Goal: Information Seeking & Learning: Learn about a topic

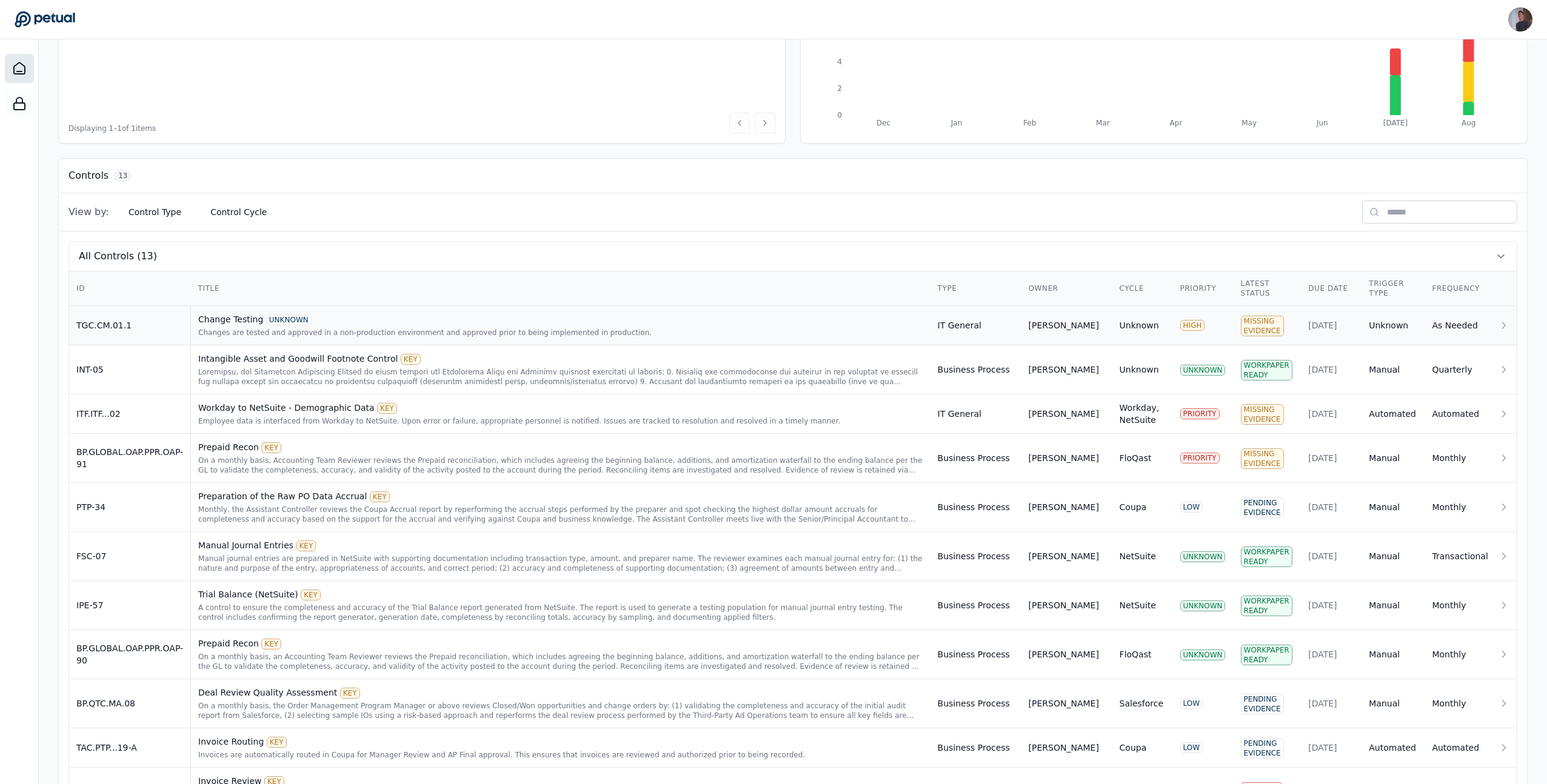
scroll to position [383, 0]
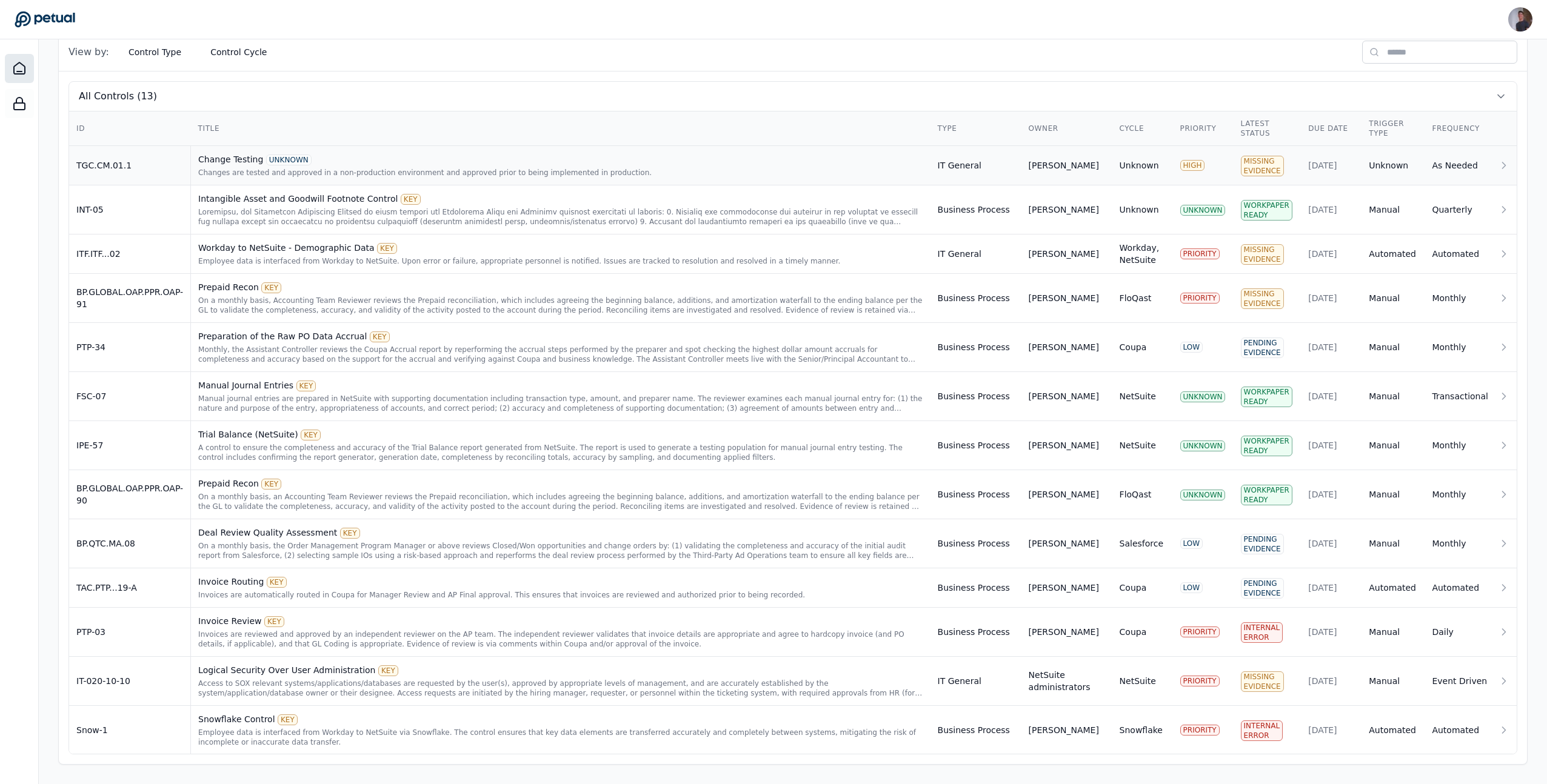
click at [175, 169] on td "TGC.CM.01.1" at bounding box center [130, 166] width 122 height 39
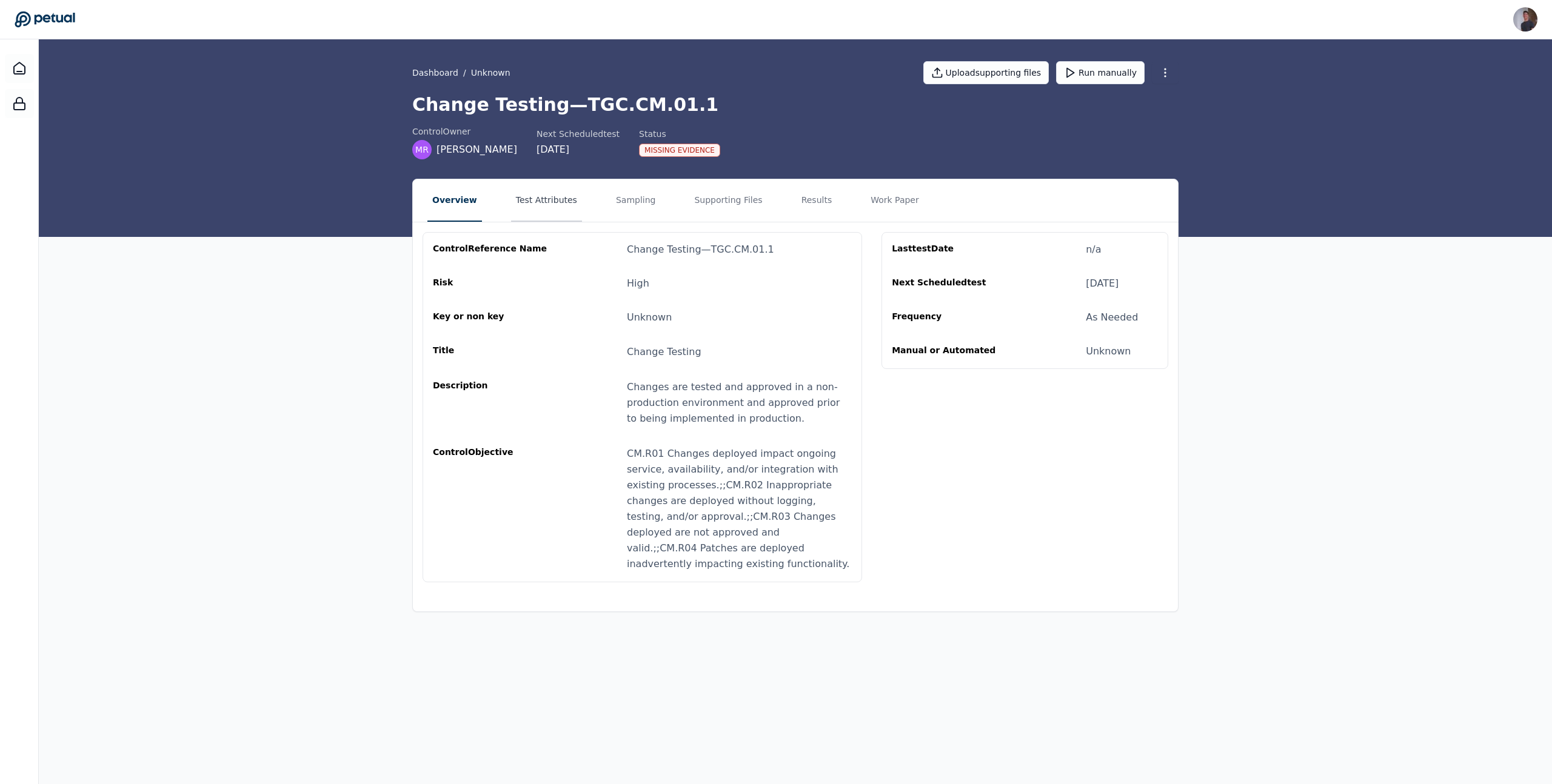
click at [523, 203] on button "Test Attributes" at bounding box center [546, 201] width 71 height 43
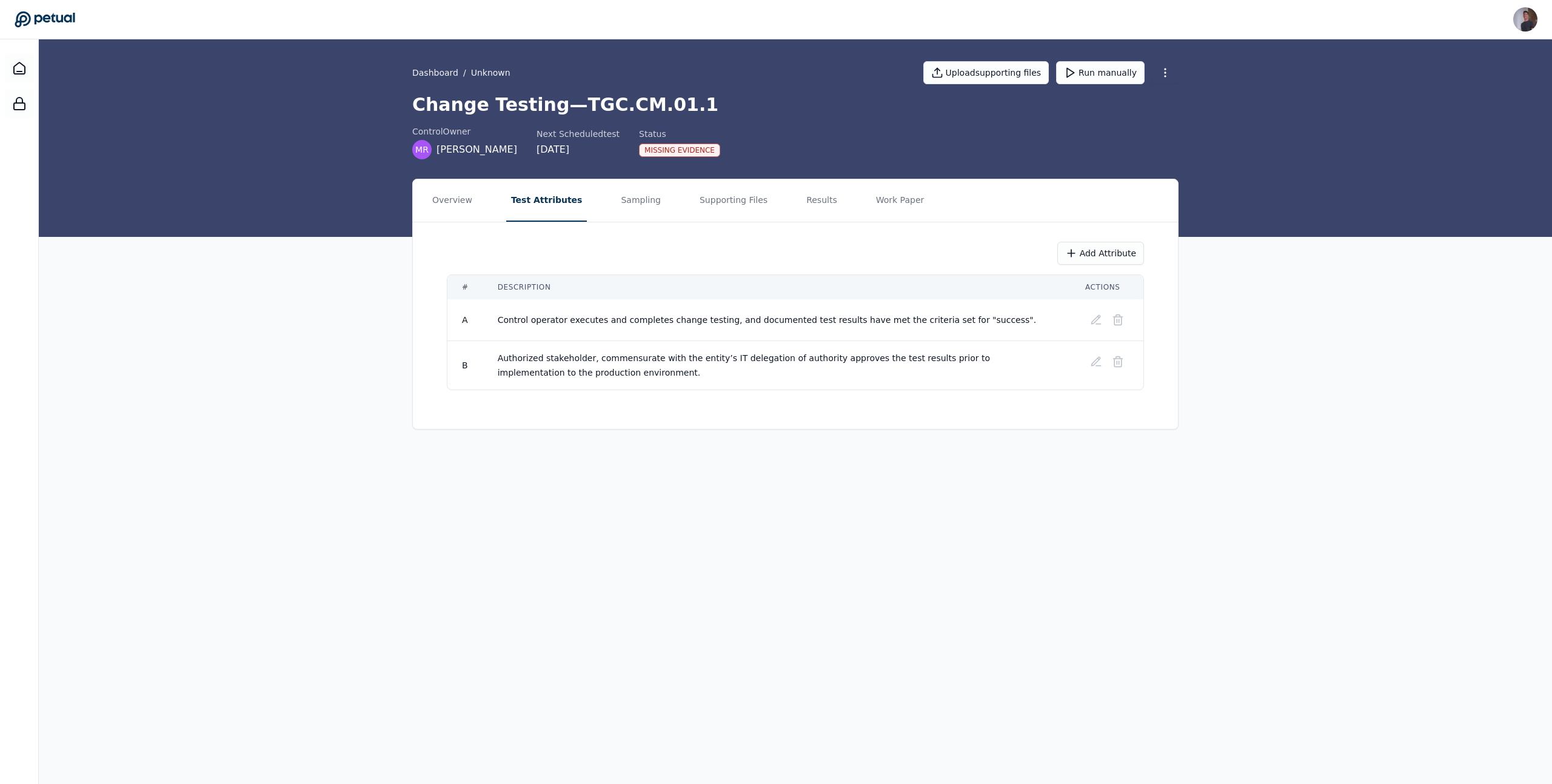
click at [652, 209] on nav "Overview Test Attributes Sampling Supporting Files Results Work Paper" at bounding box center [796, 201] width 765 height 43
click at [634, 199] on button "Sampling" at bounding box center [641, 201] width 50 height 43
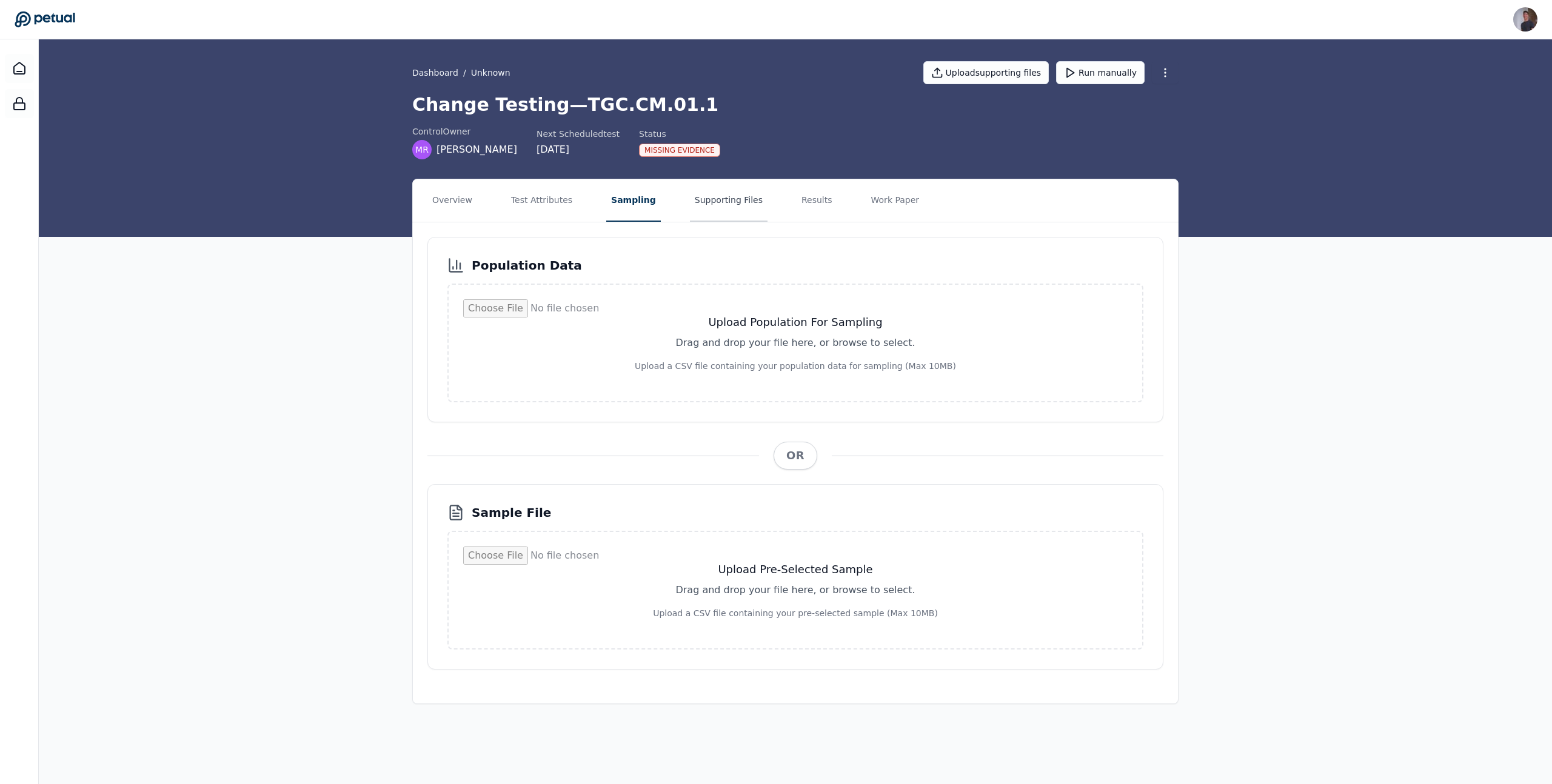
click at [708, 201] on button "Supporting Files" at bounding box center [728, 201] width 78 height 43
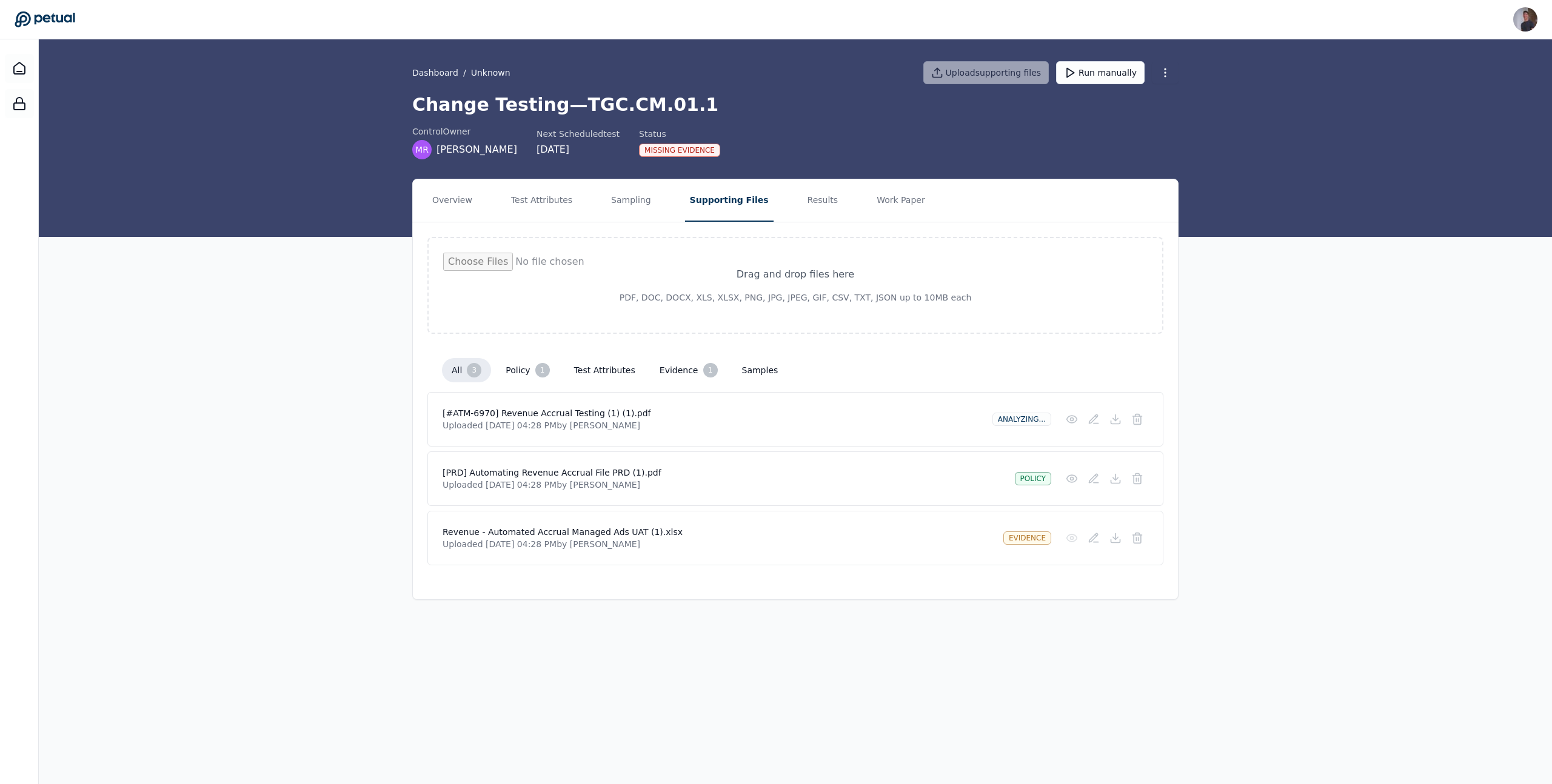
click at [588, 211] on nav "Overview Test Attributes Sampling Supporting Files Results Work Paper" at bounding box center [796, 201] width 765 height 43
click at [606, 209] on button "Sampling" at bounding box center [631, 201] width 50 height 43
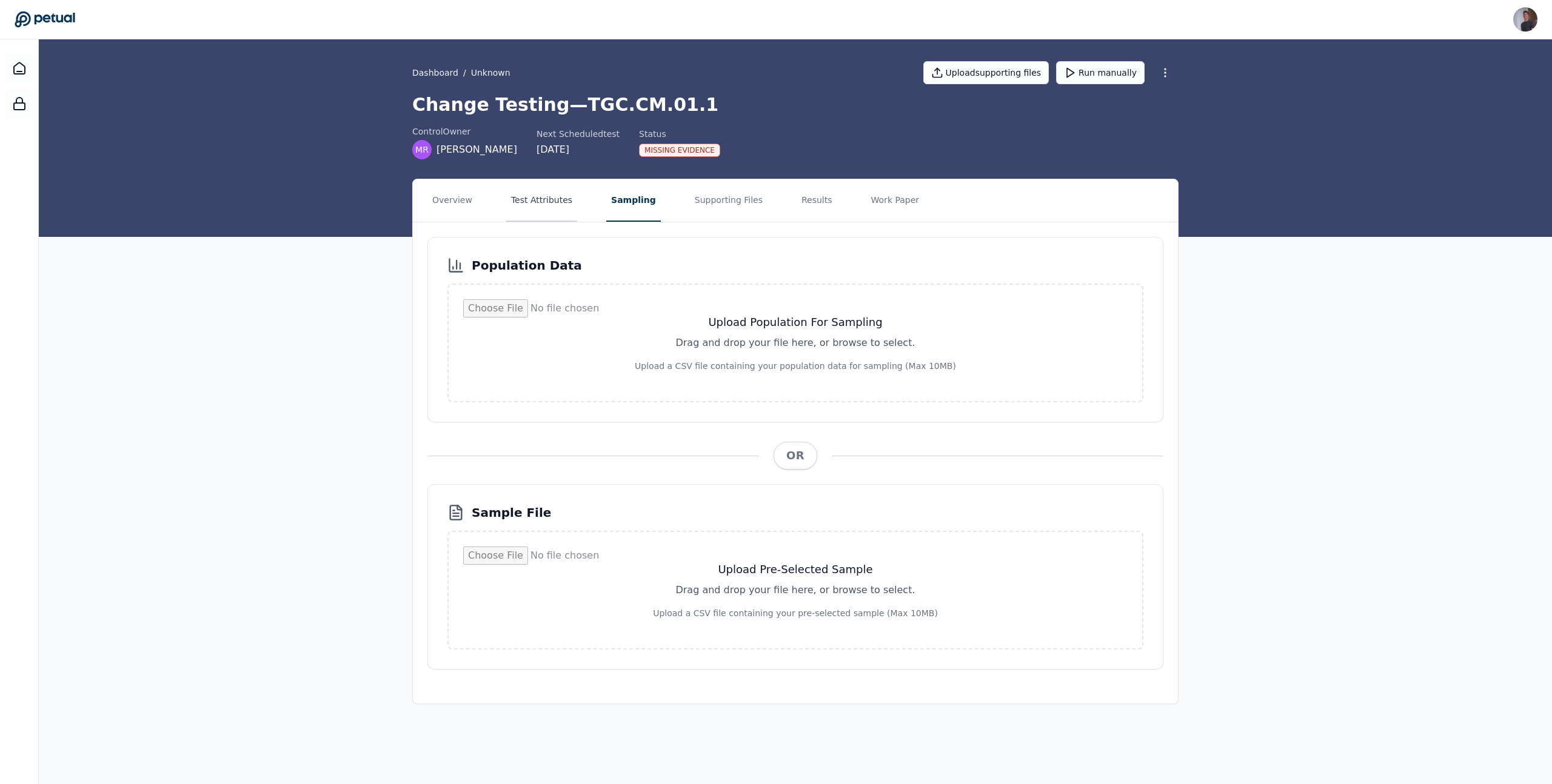
click at [550, 209] on button "Test Attributes" at bounding box center [542, 201] width 71 height 43
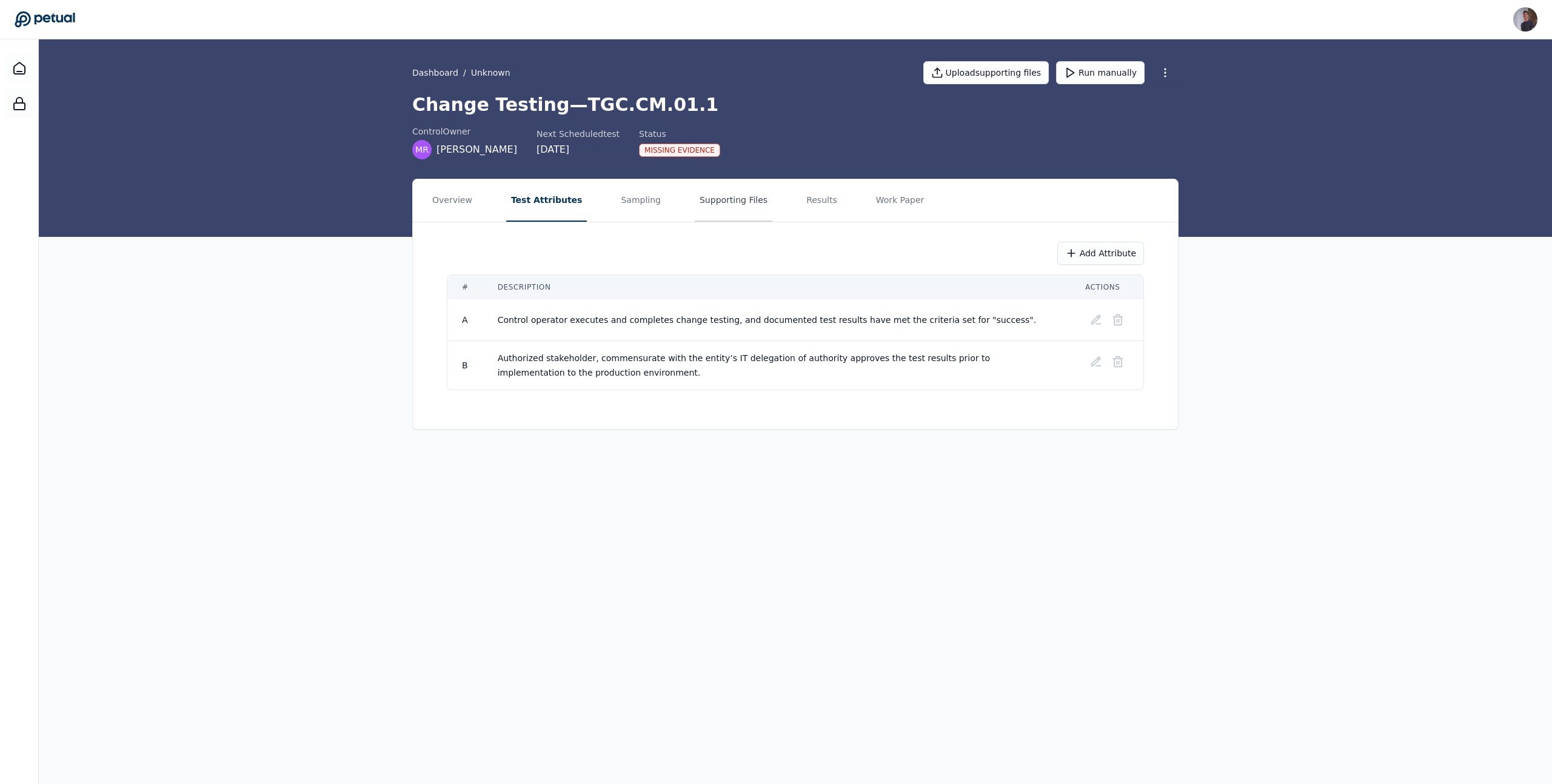
click at [695, 209] on button "Supporting Files" at bounding box center [734, 201] width 78 height 43
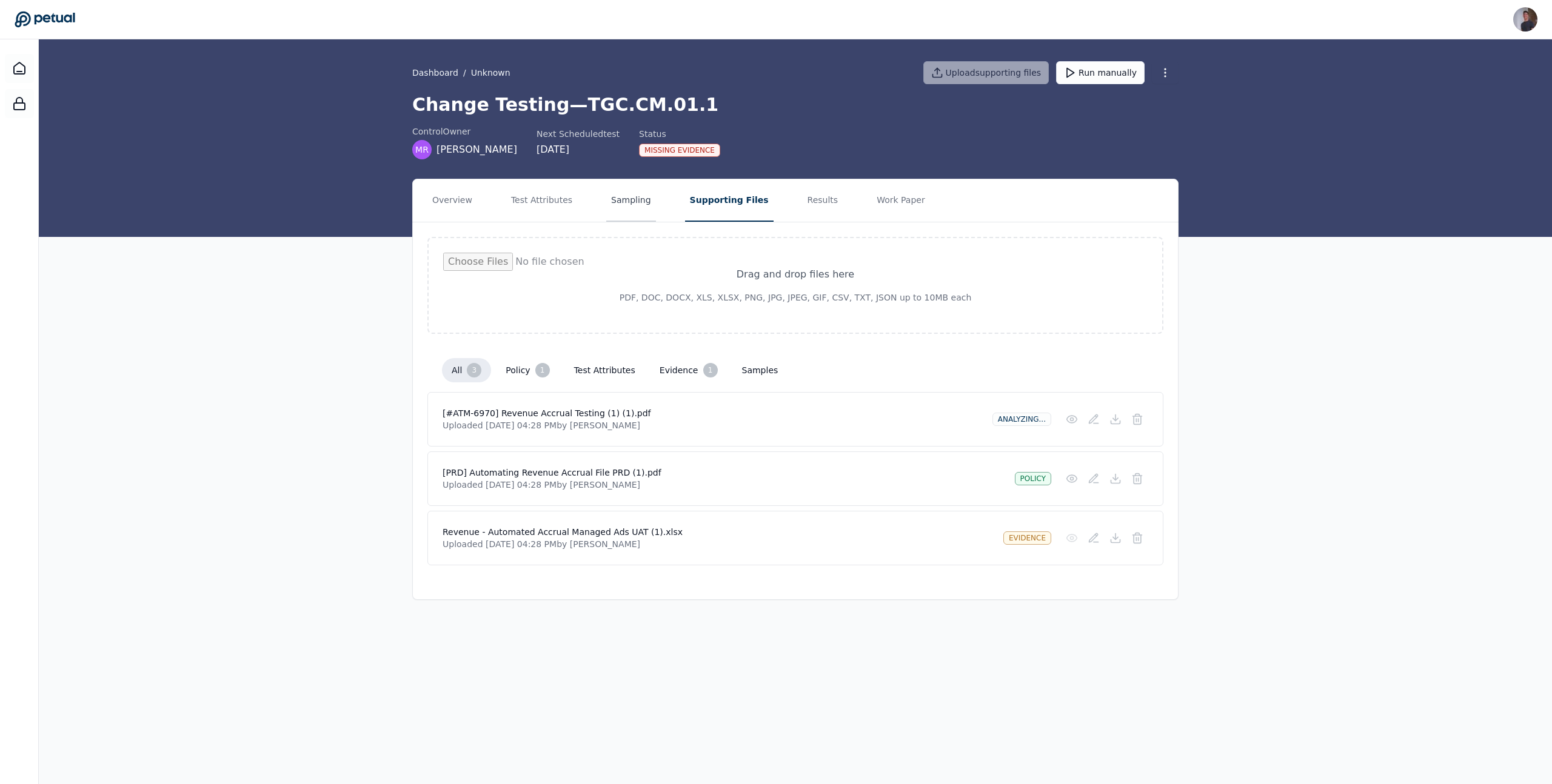
click at [631, 200] on button "Sampling" at bounding box center [631, 201] width 50 height 43
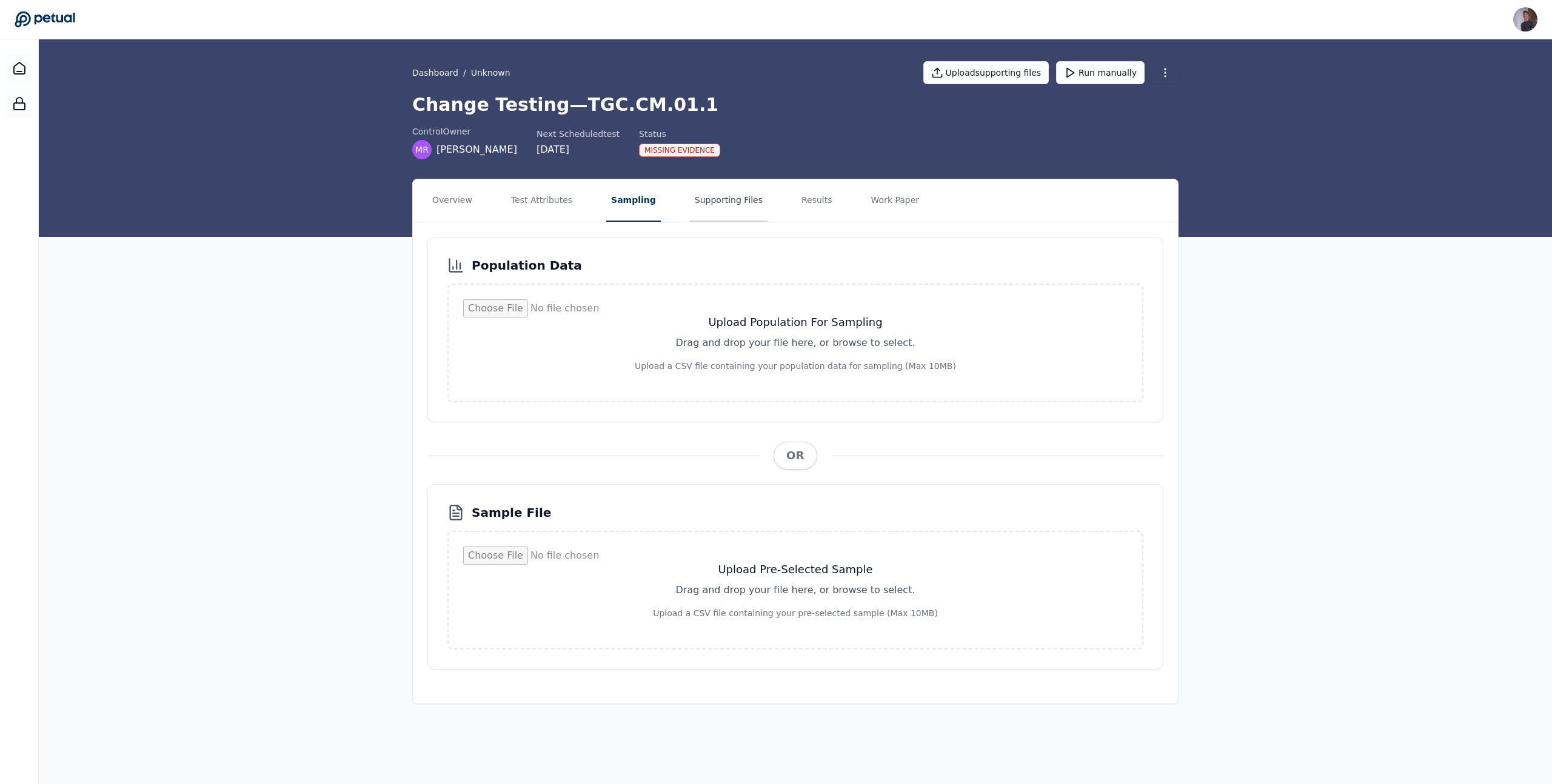
click at [738, 207] on button "Supporting Files" at bounding box center [728, 201] width 78 height 43
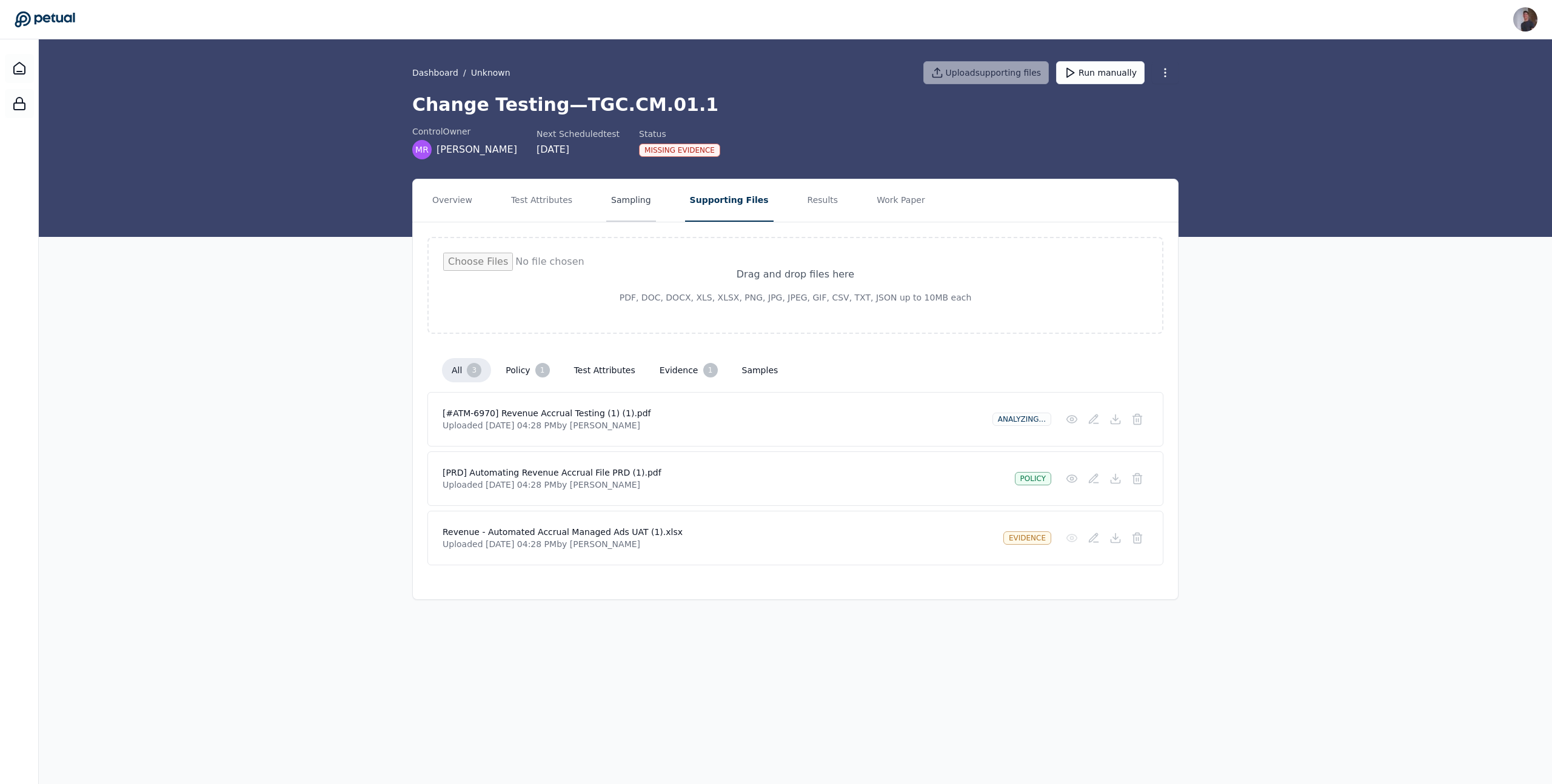
click at [627, 209] on button "Sampling" at bounding box center [631, 201] width 50 height 43
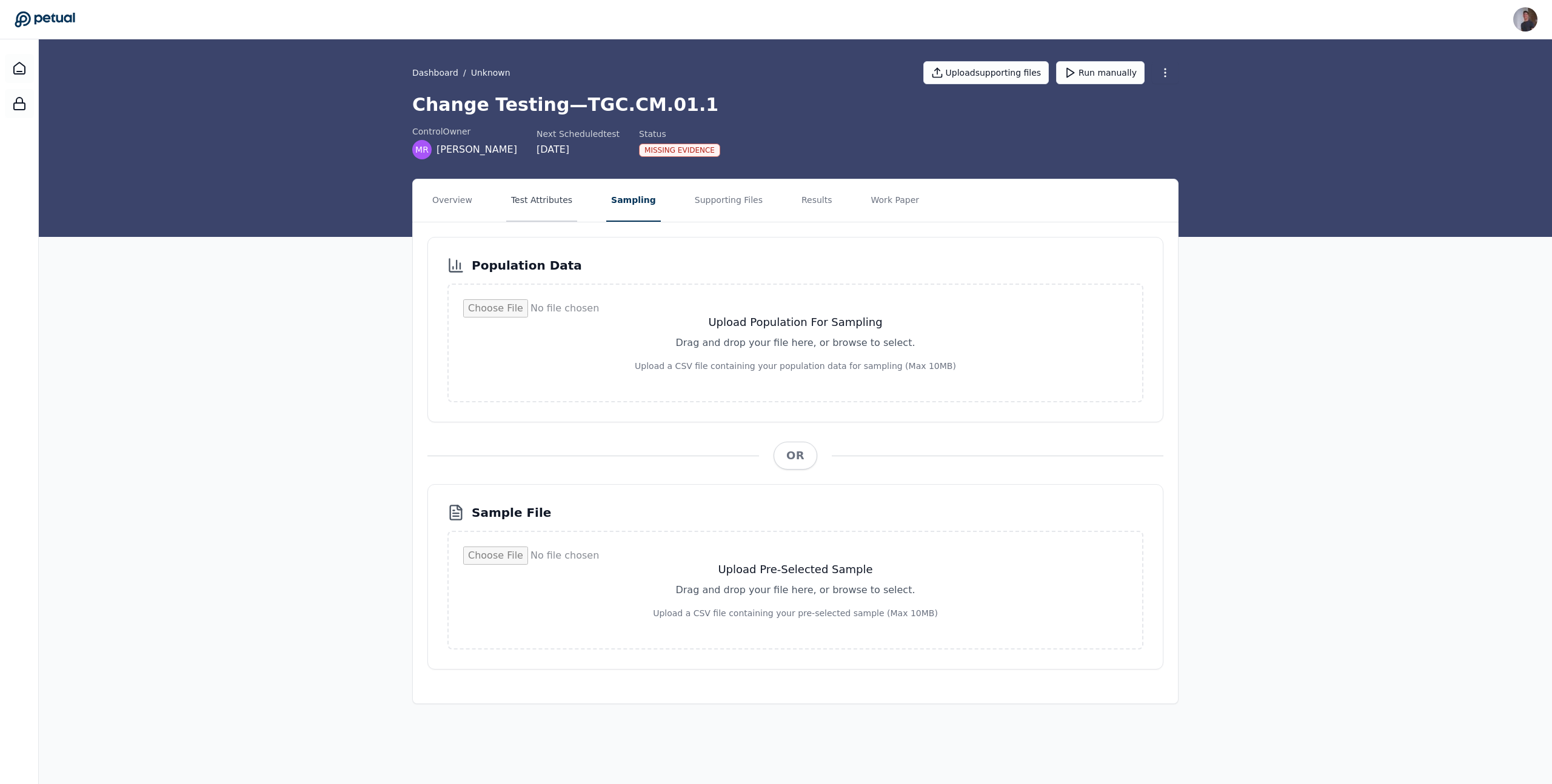
click at [538, 195] on button "Test Attributes" at bounding box center [542, 201] width 71 height 43
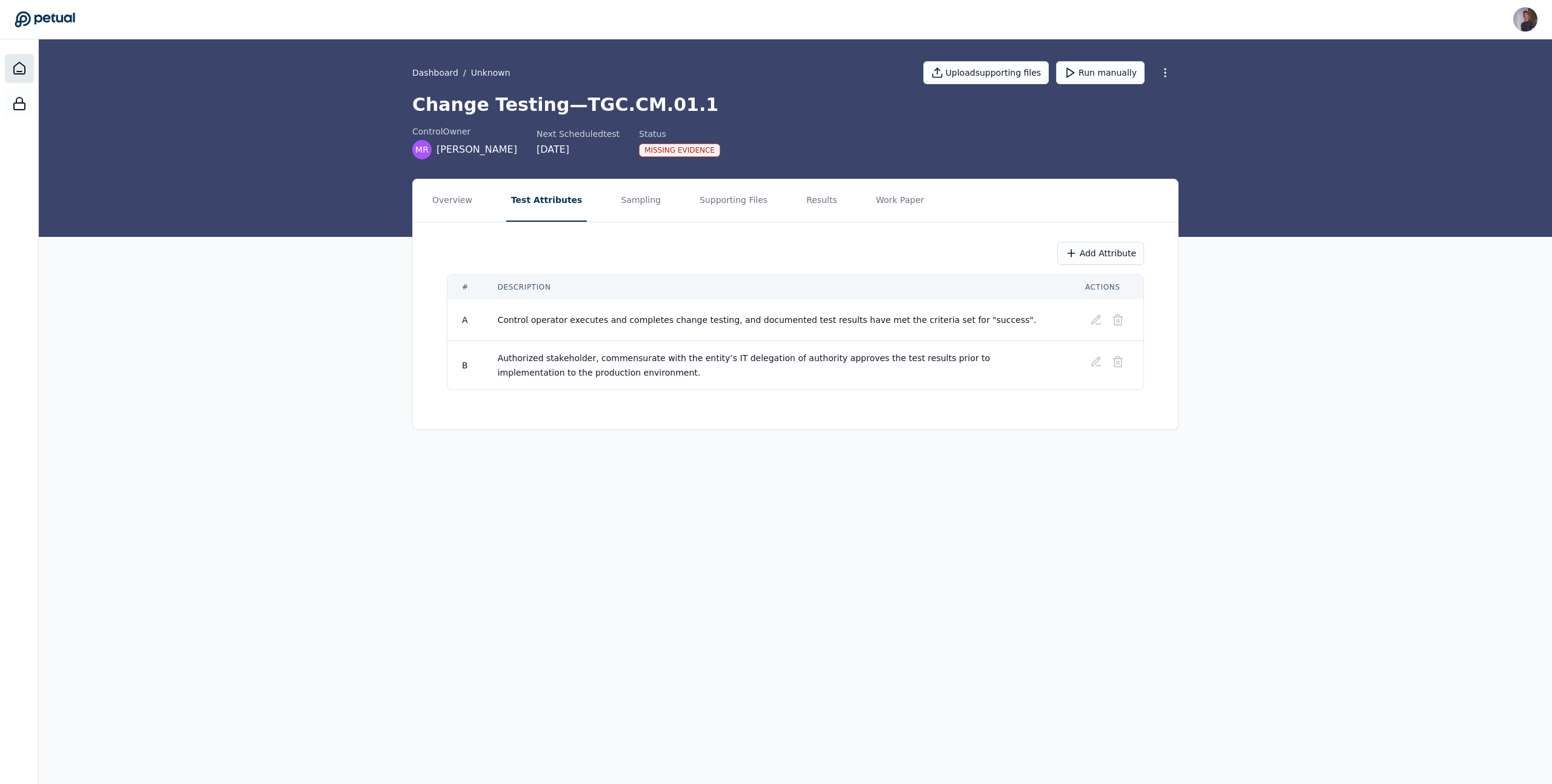
click at [21, 68] on icon at bounding box center [19, 68] width 15 height 15
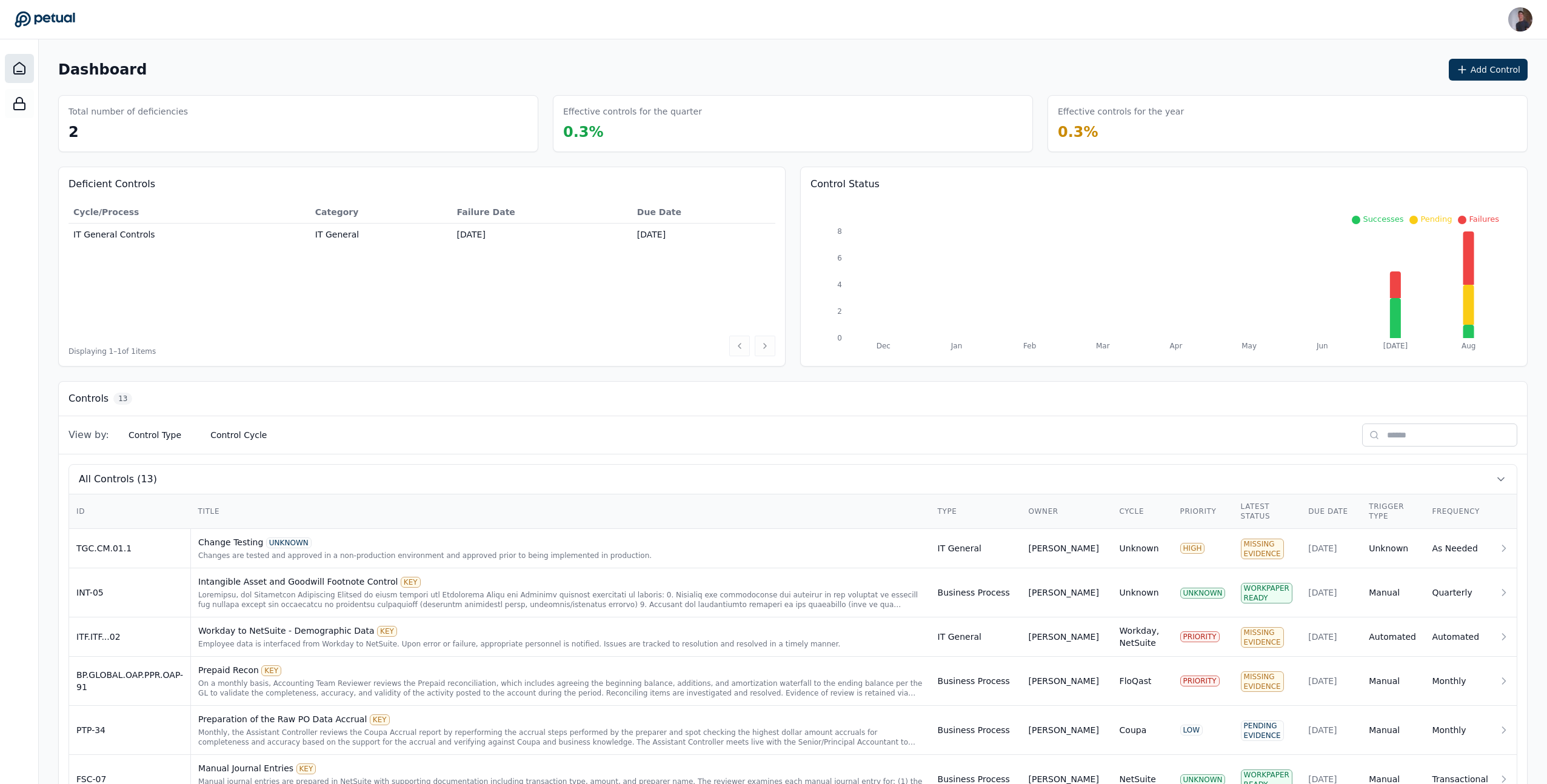
scroll to position [383, 0]
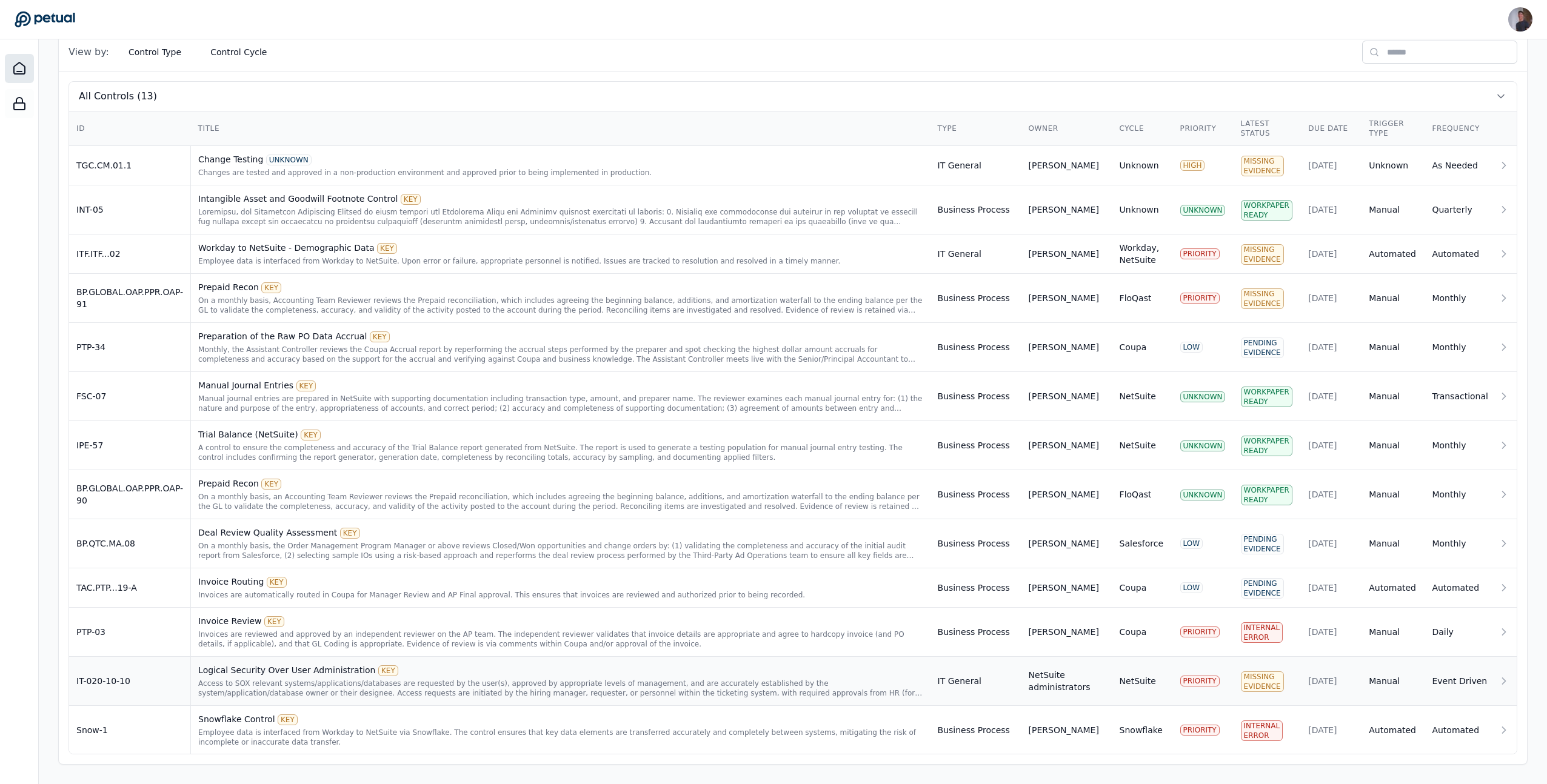
click at [344, 681] on div "Access to SOX relevant systems/applications/databases are requested by the user…" at bounding box center [560, 688] width 724 height 19
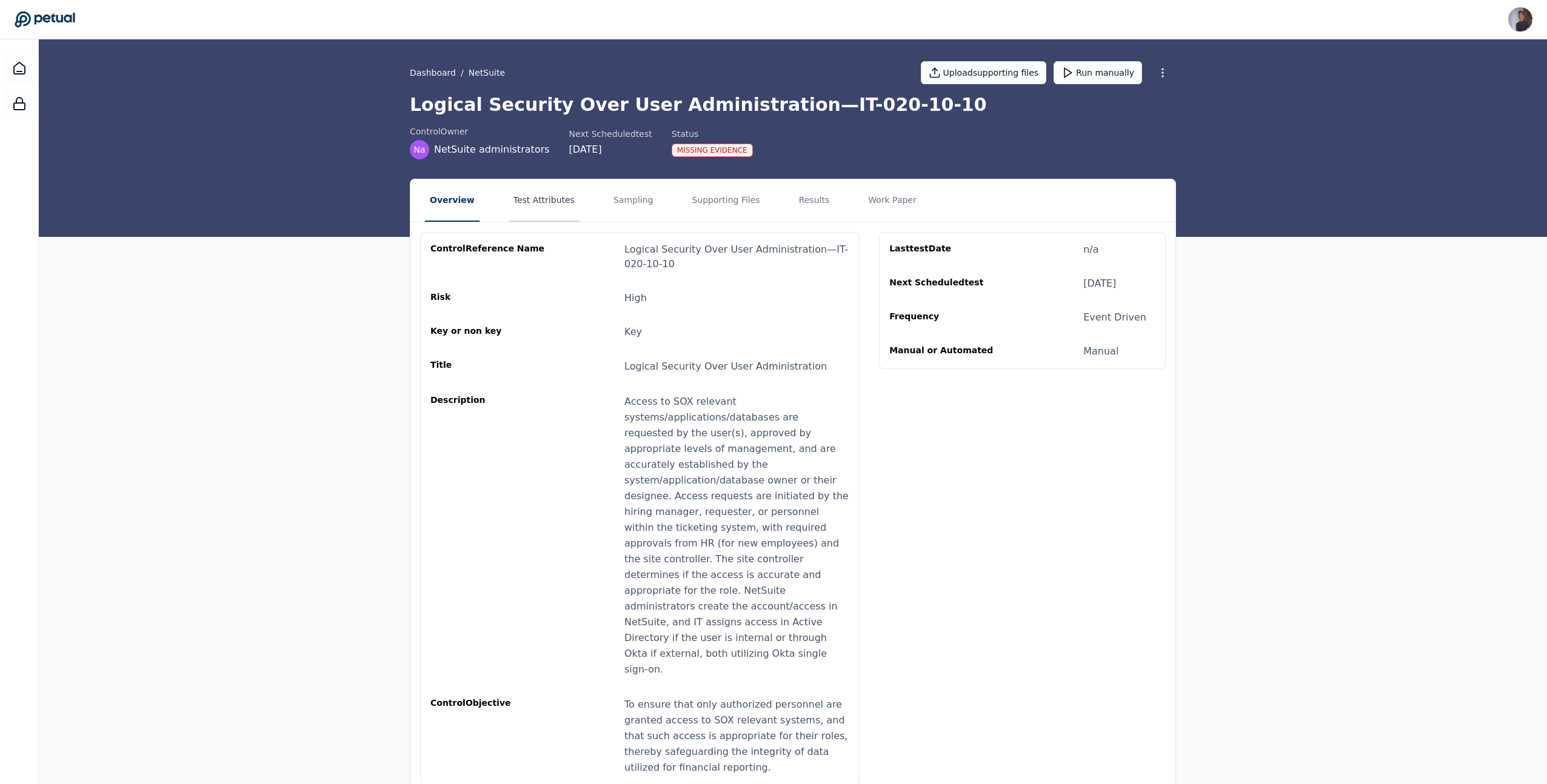
click at [545, 221] on button "Test Attributes" at bounding box center [544, 201] width 71 height 43
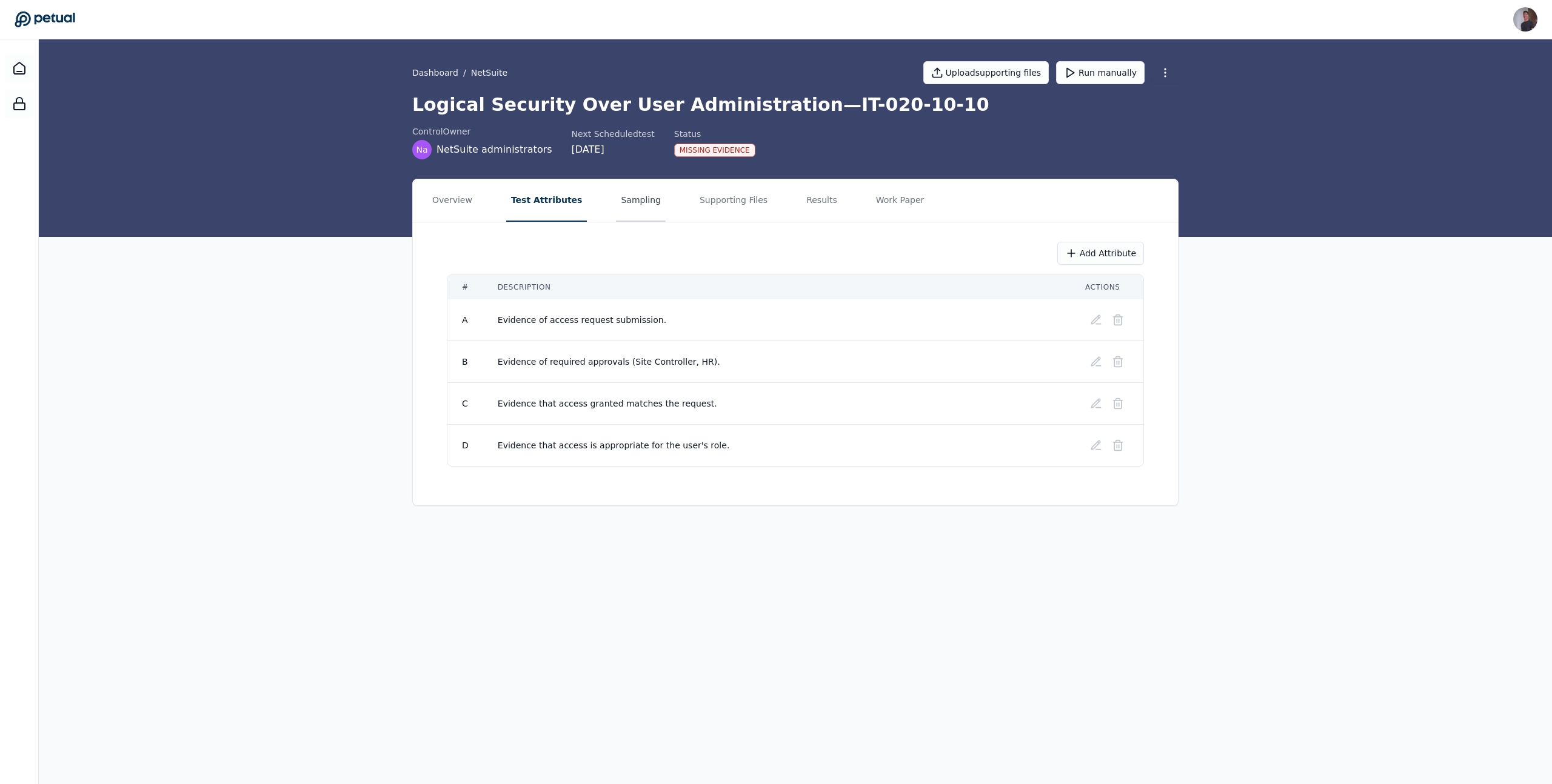
click at [621, 216] on button "Sampling" at bounding box center [641, 201] width 50 height 43
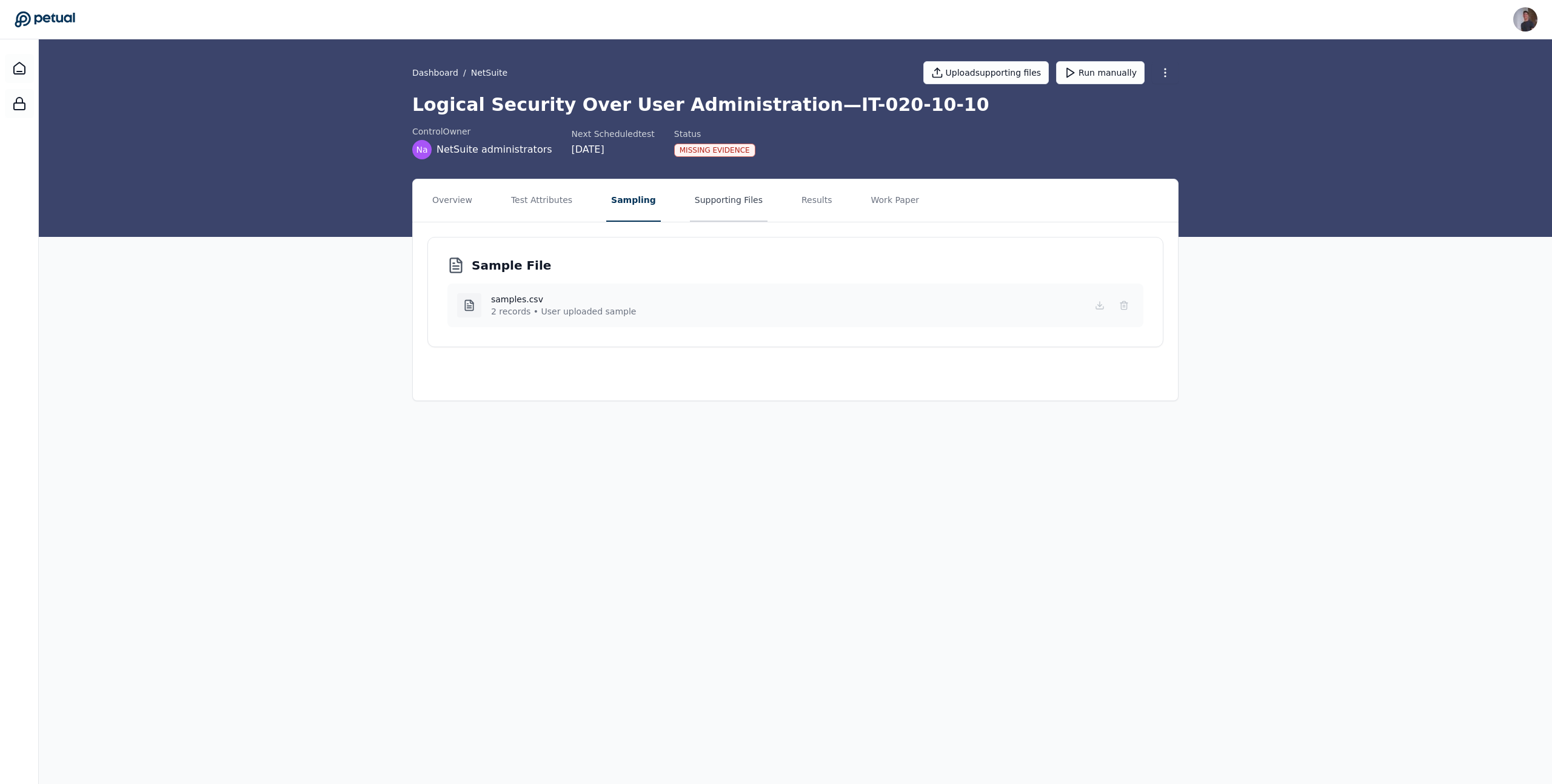
click at [738, 201] on button "Supporting Files" at bounding box center [728, 201] width 78 height 43
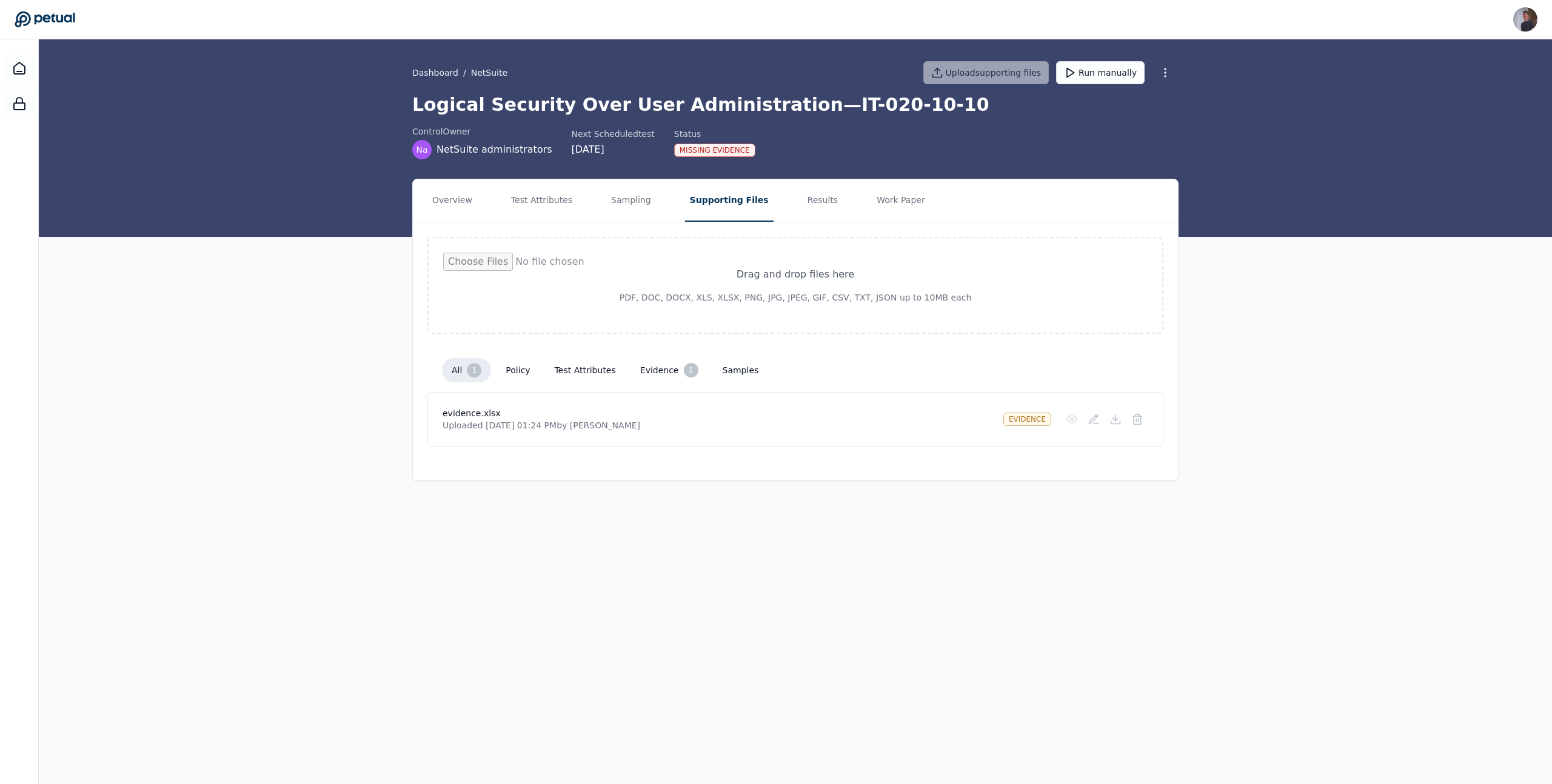
click at [578, 196] on nav "Overview Test Attributes Sampling Supporting Files Results Work Paper" at bounding box center [796, 201] width 765 height 43
click at [572, 196] on nav "Overview Test Attributes Sampling Supporting Files Results Work Paper" at bounding box center [796, 201] width 765 height 43
click at [565, 196] on button "Test Attributes" at bounding box center [542, 201] width 71 height 43
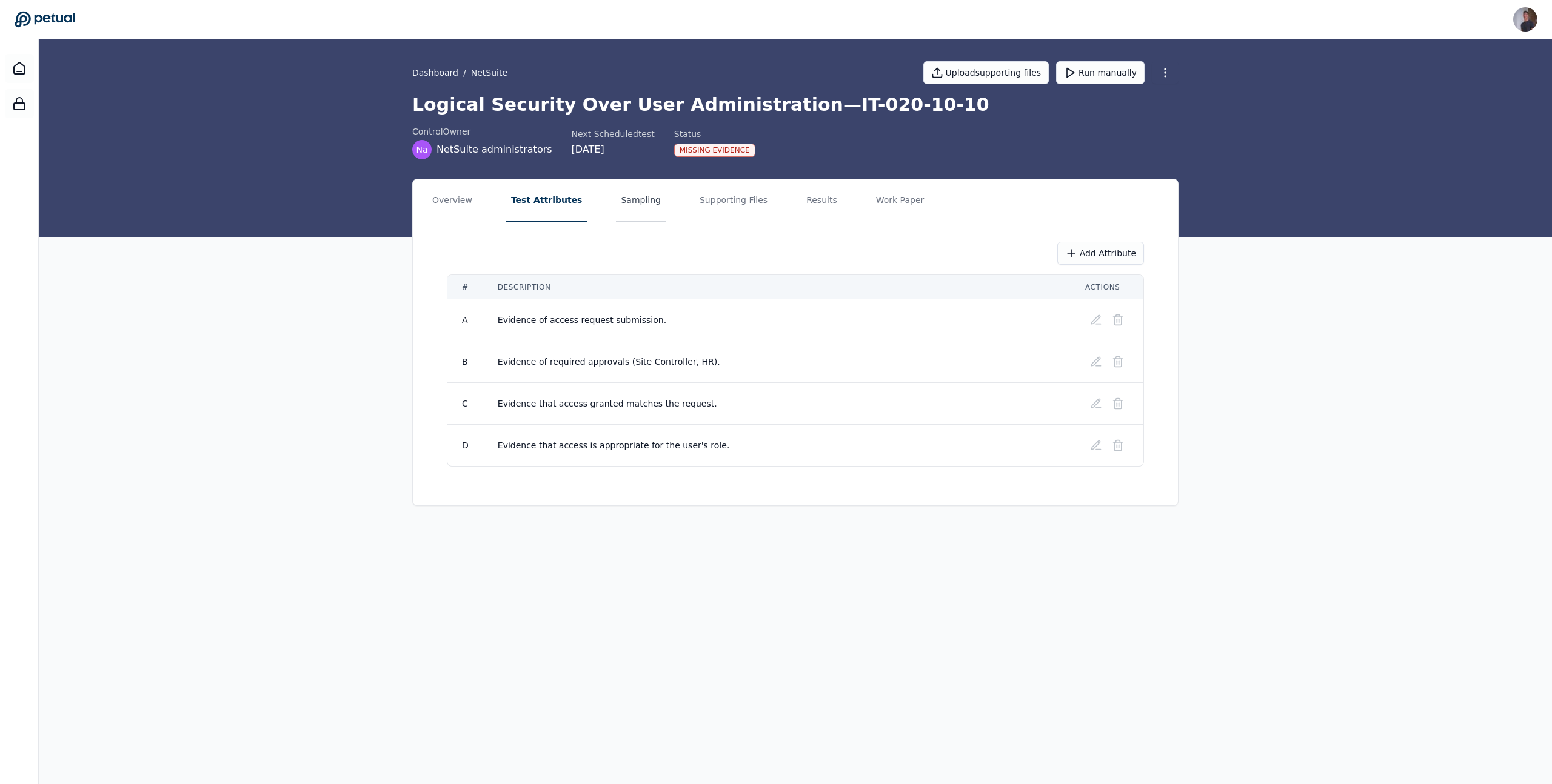
click at [616, 203] on button "Sampling" at bounding box center [641, 201] width 50 height 43
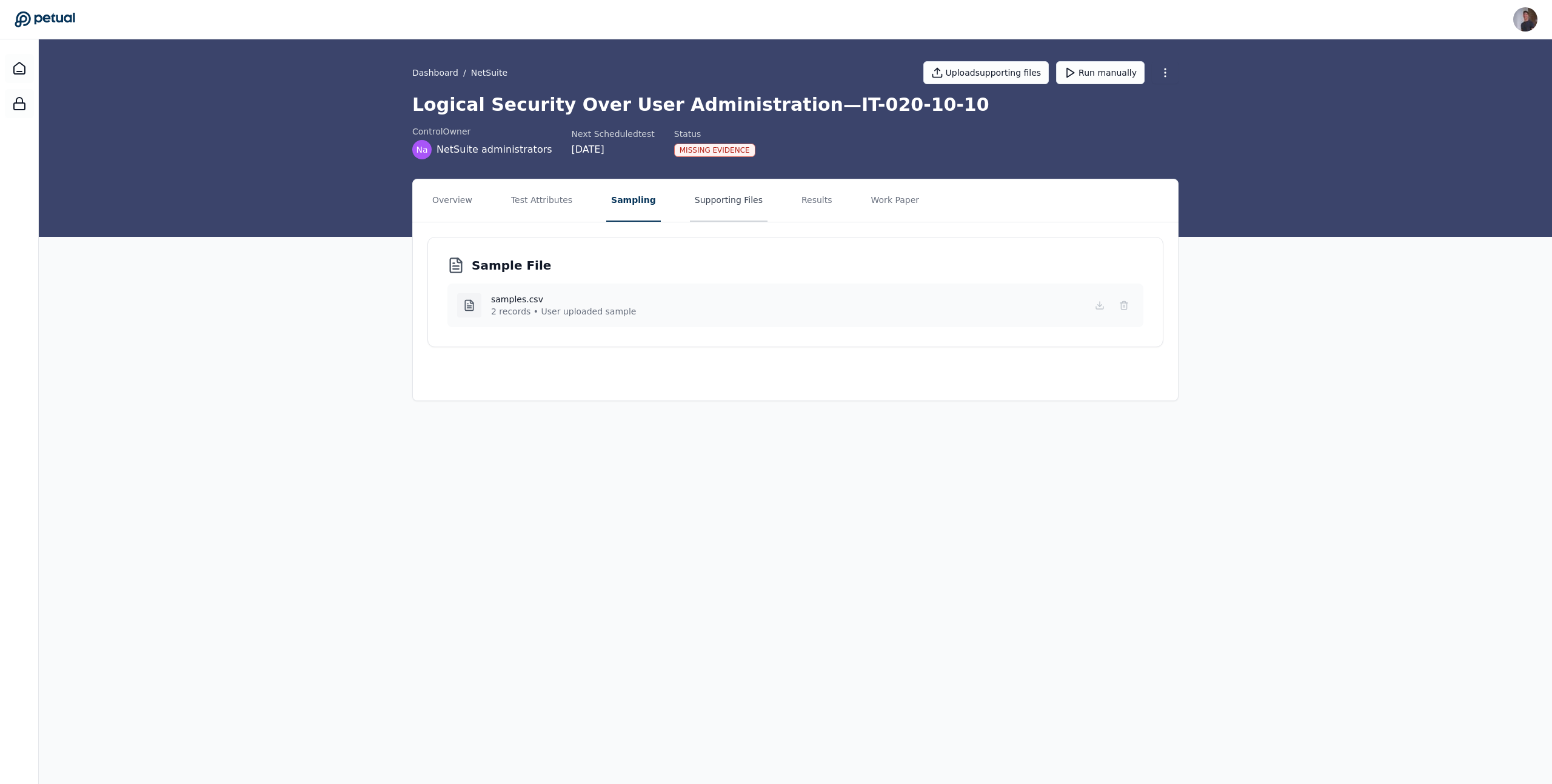
click at [693, 215] on button "Supporting Files" at bounding box center [728, 201] width 78 height 43
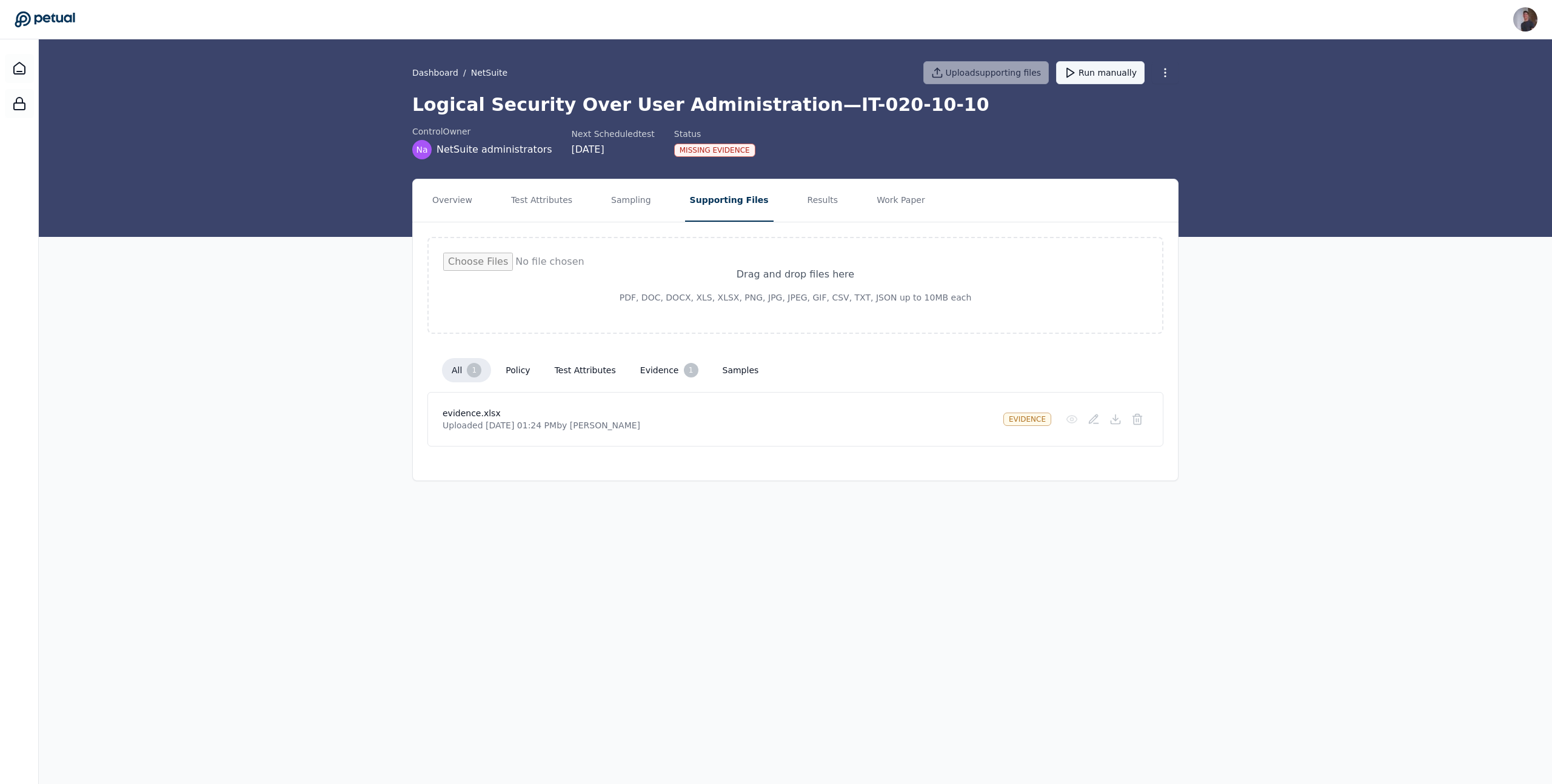
click at [1076, 76] on icon at bounding box center [1070, 72] width 12 height 12
click at [335, 158] on div "Dashboard / NetSuite Upload supporting files Run manually Logical Security Over…" at bounding box center [795, 138] width 1513 height 197
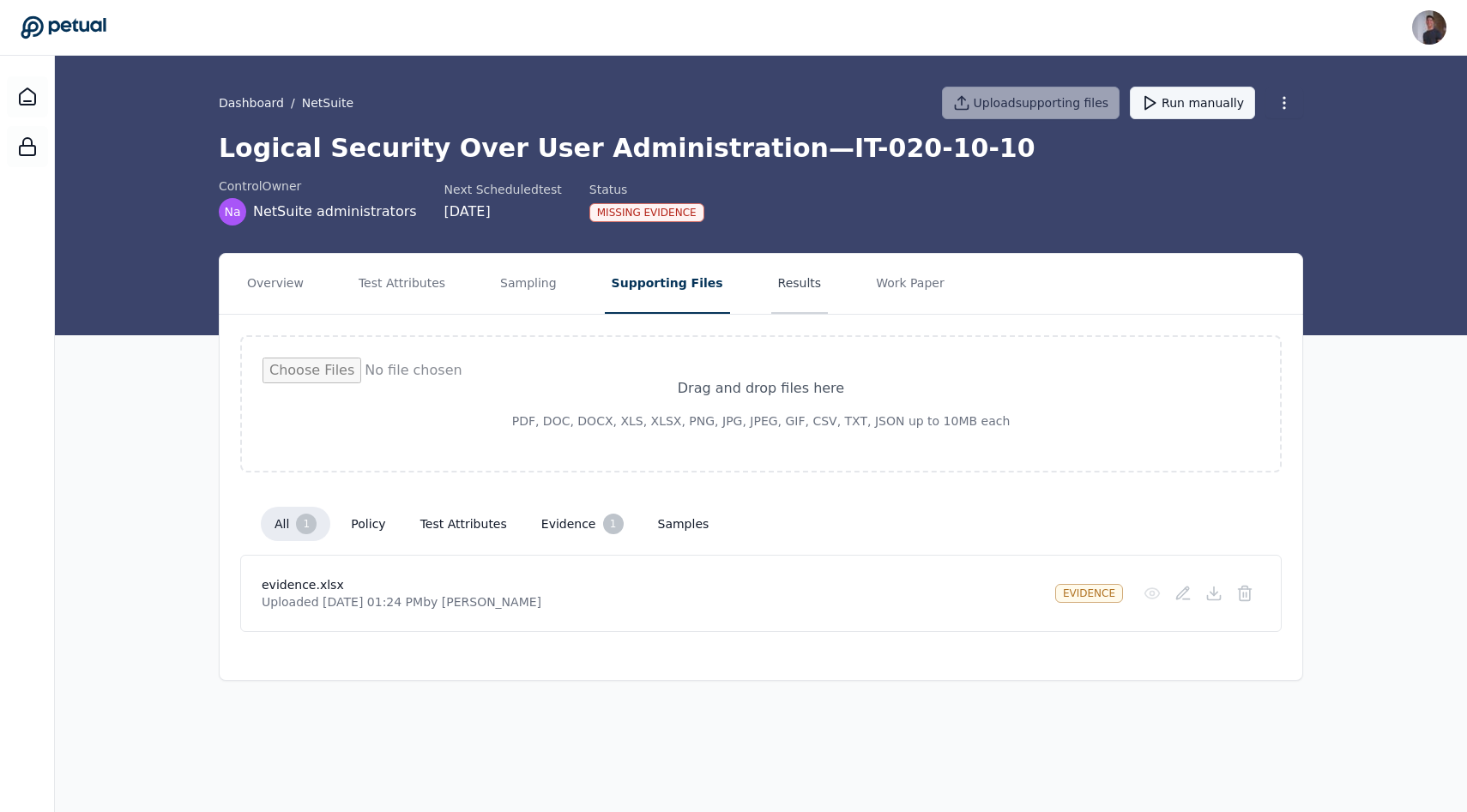
click at [788, 289] on button "Results" at bounding box center [799, 284] width 57 height 60
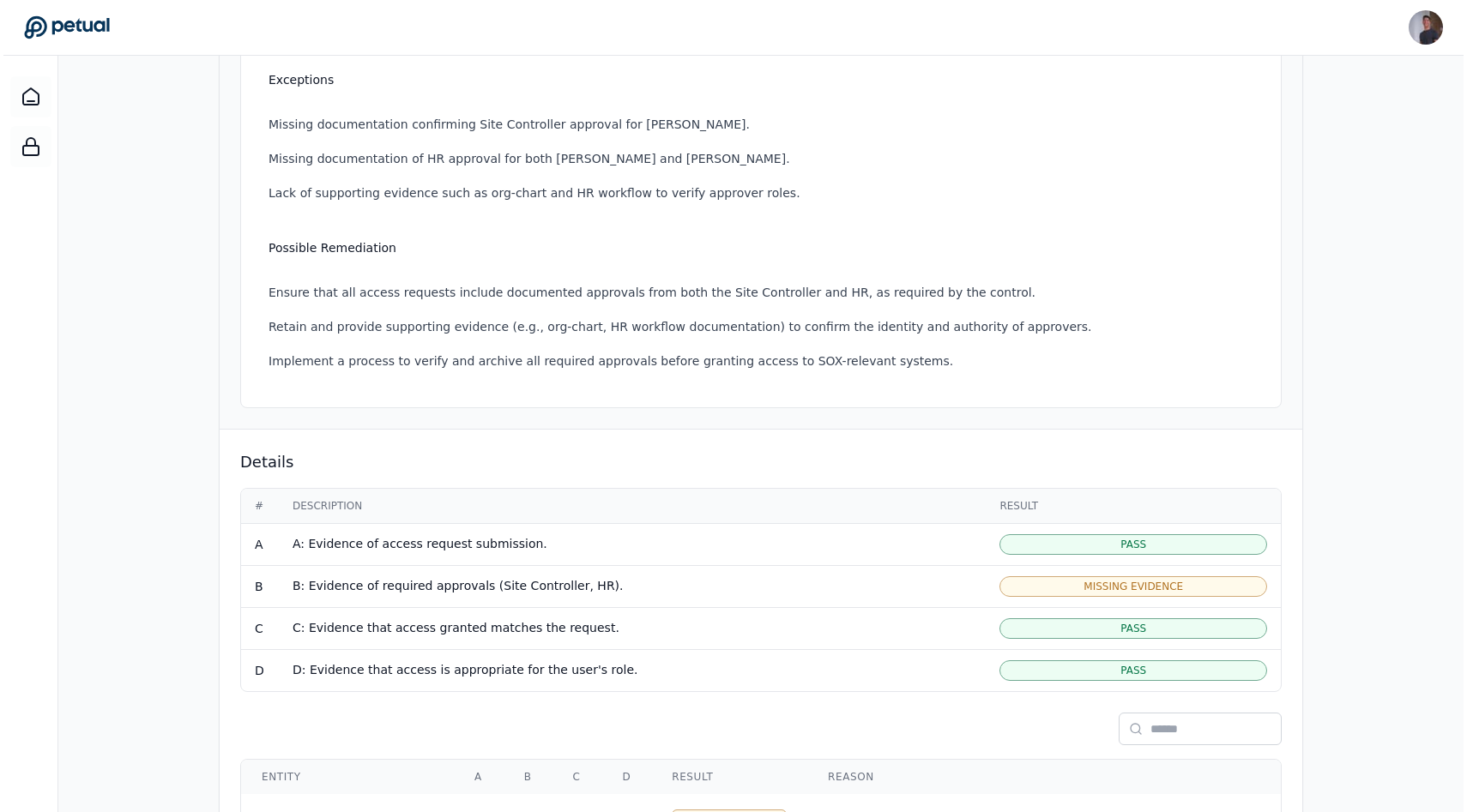
scroll to position [536, 0]
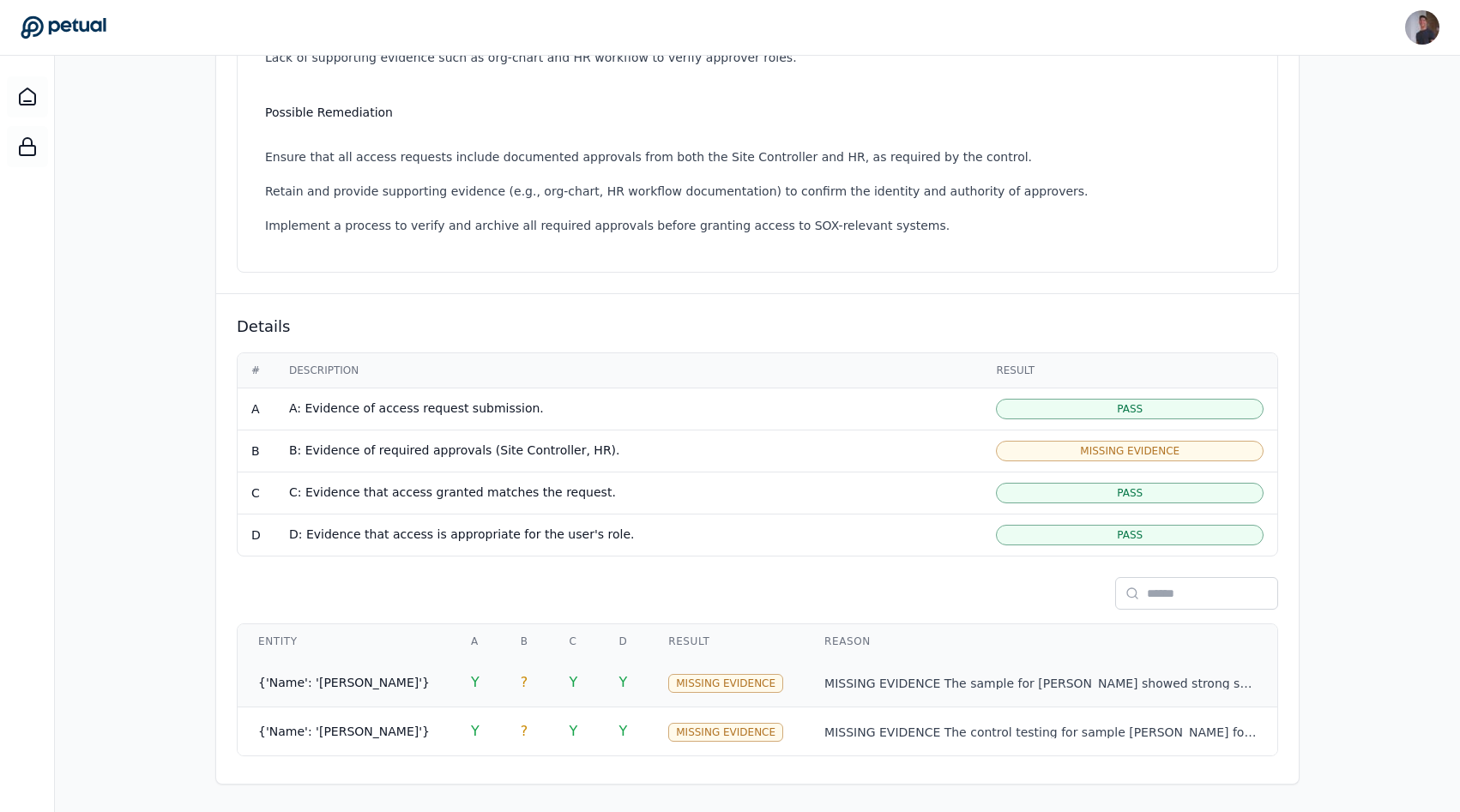
click at [692, 666] on td "Missing Evidence" at bounding box center [726, 683] width 156 height 49
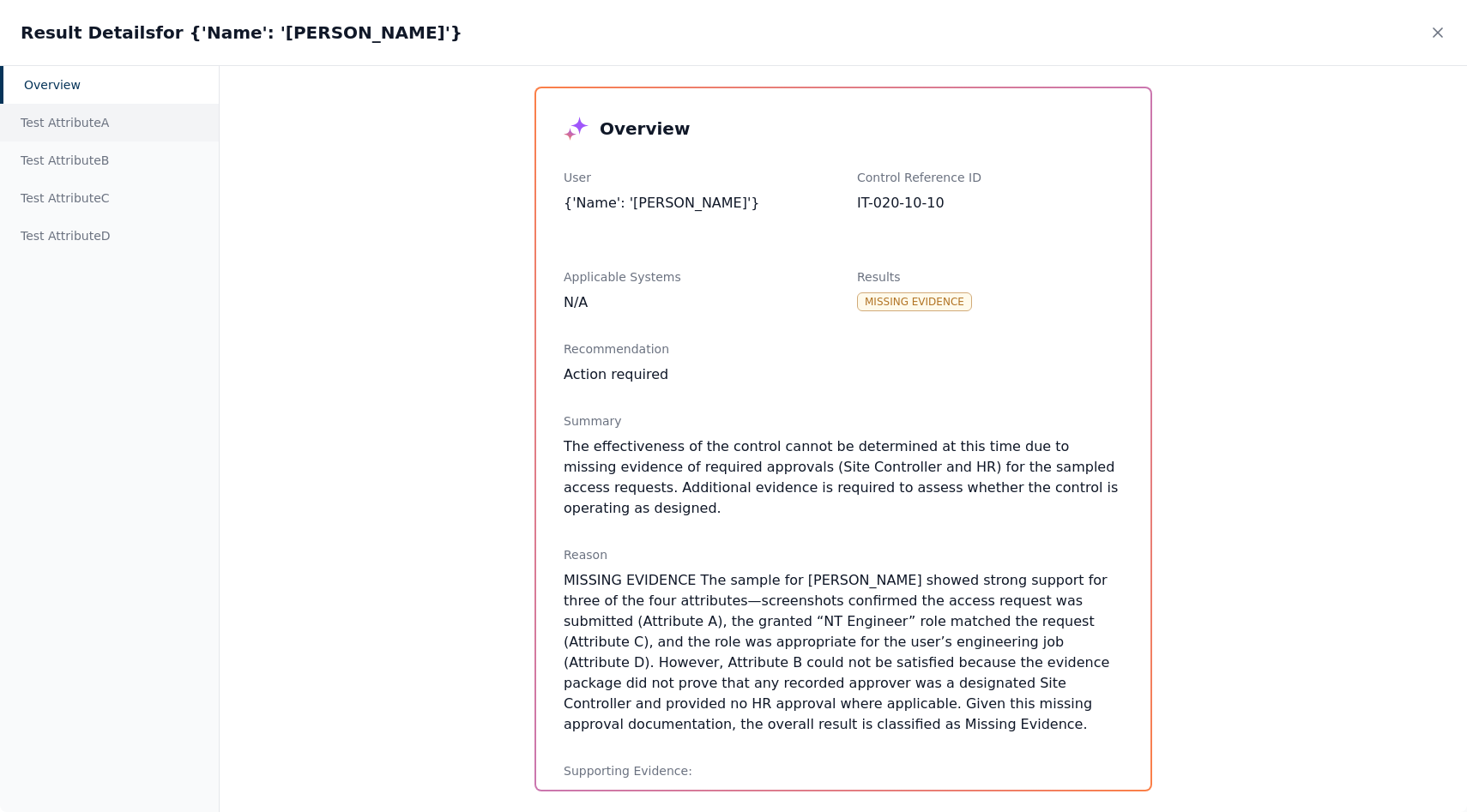
click at [51, 125] on div "Test Attribute A" at bounding box center [109, 122] width 218 height 38
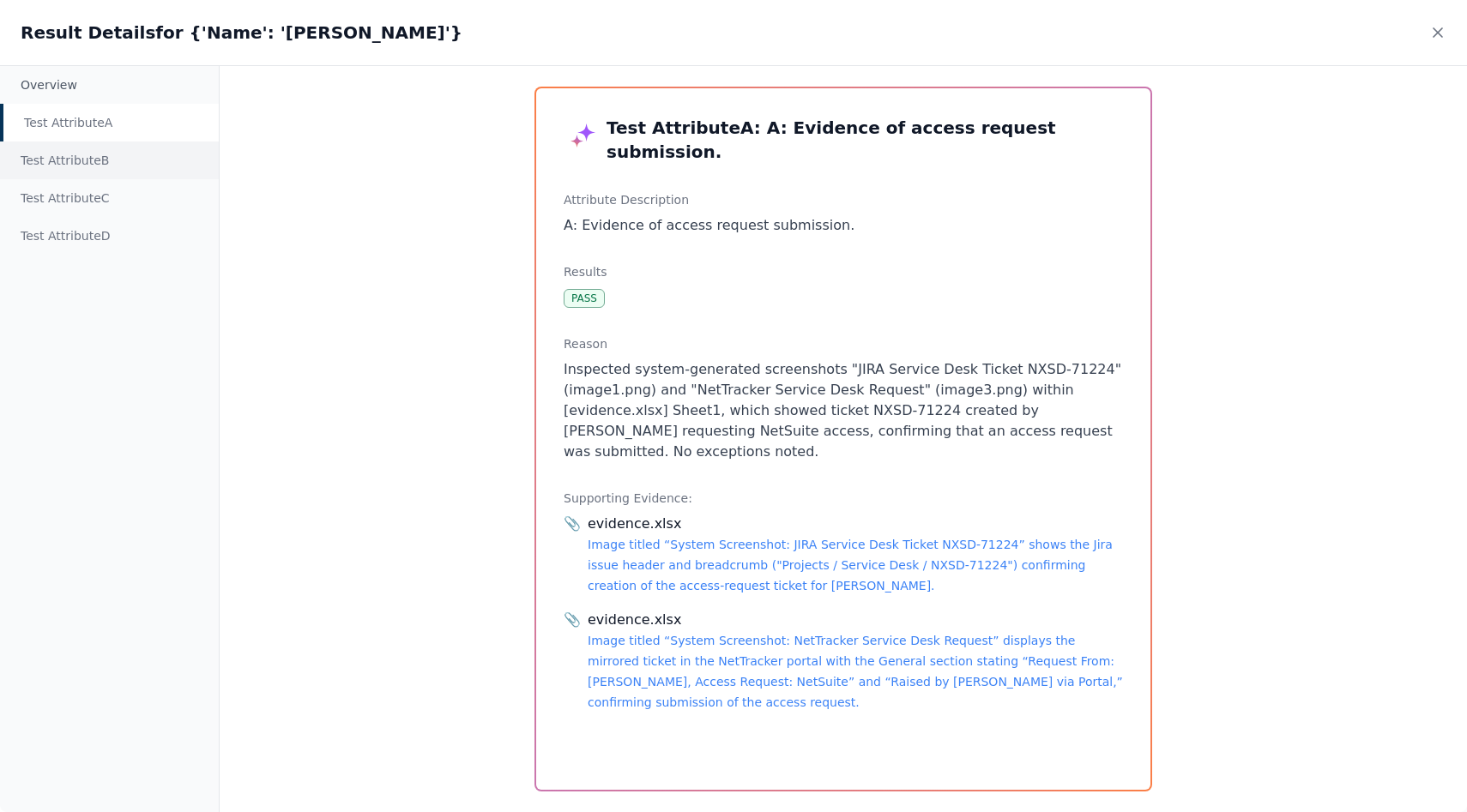
click at [99, 164] on div "Test Attribute B" at bounding box center [109, 160] width 218 height 38
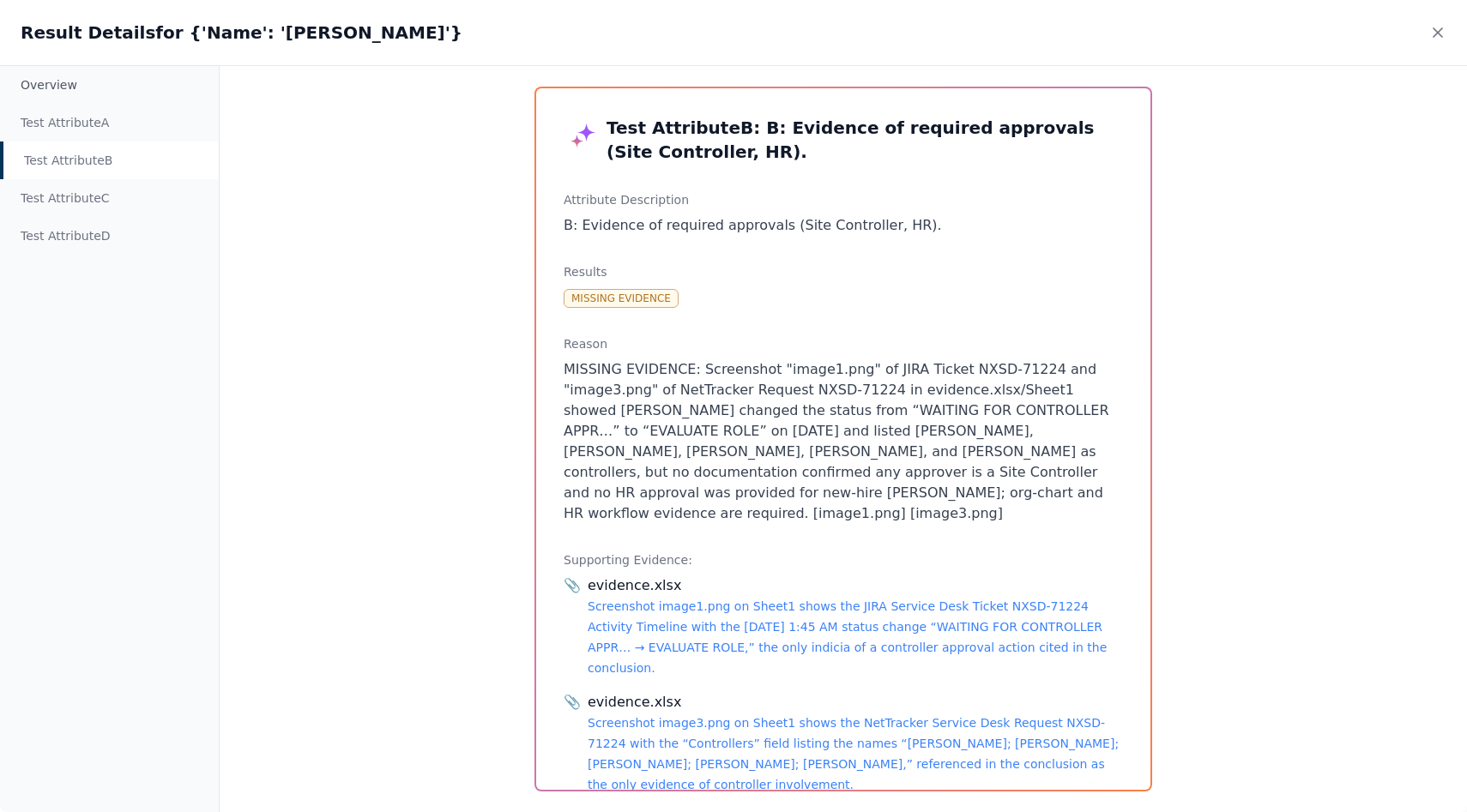
scroll to position [40, 0]
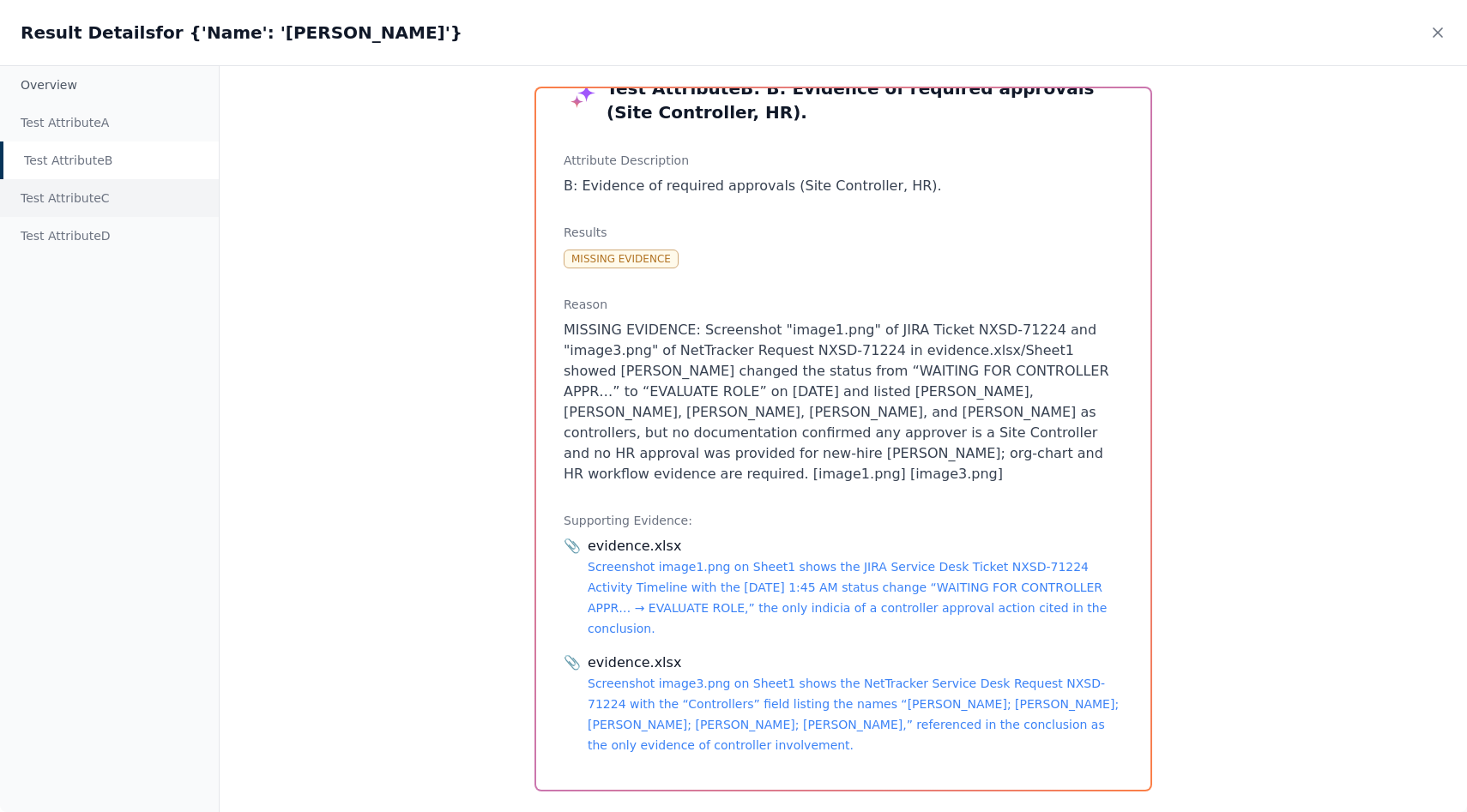
click at [32, 189] on div "Test Attribute C" at bounding box center [109, 199] width 218 height 38
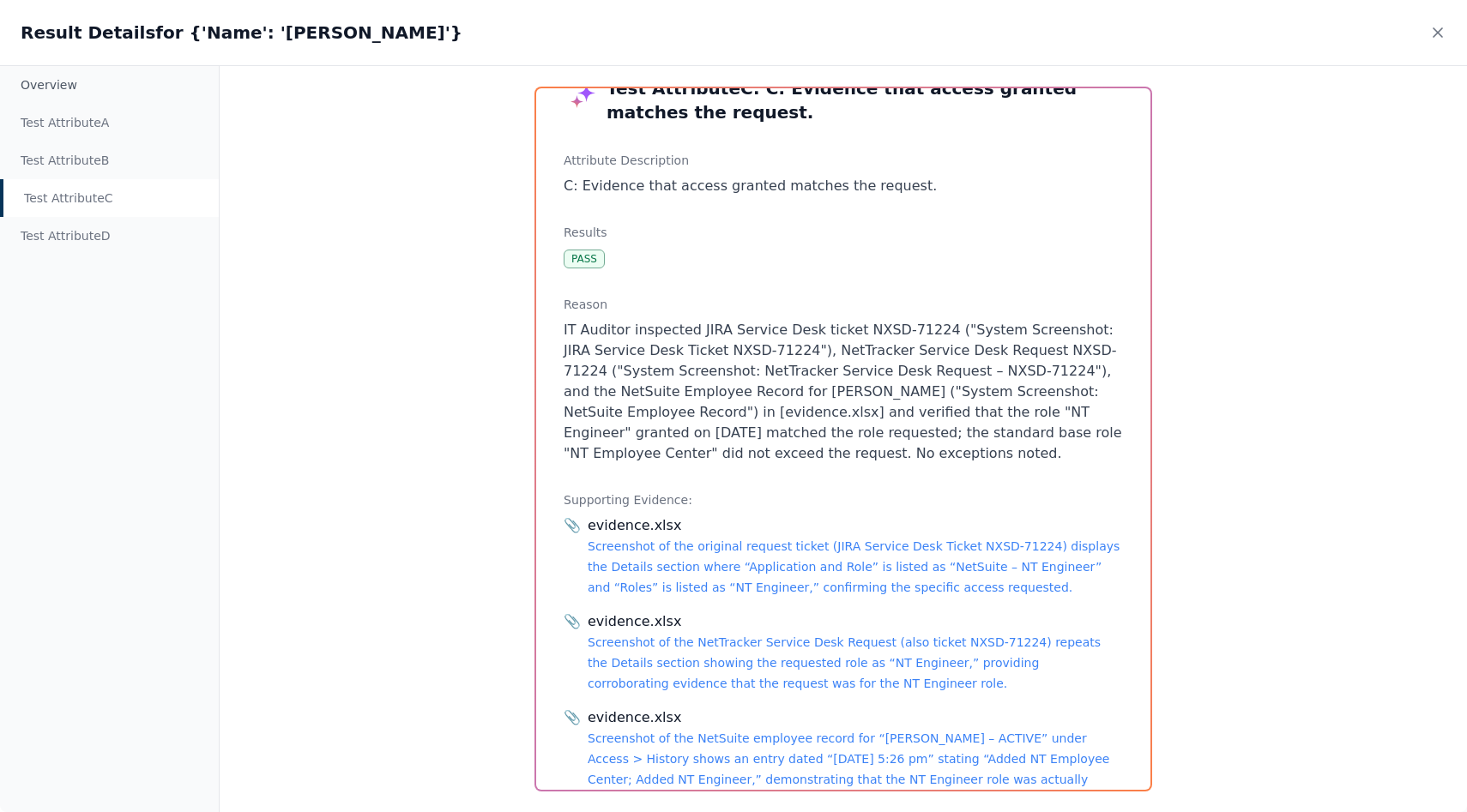
scroll to position [115, 0]
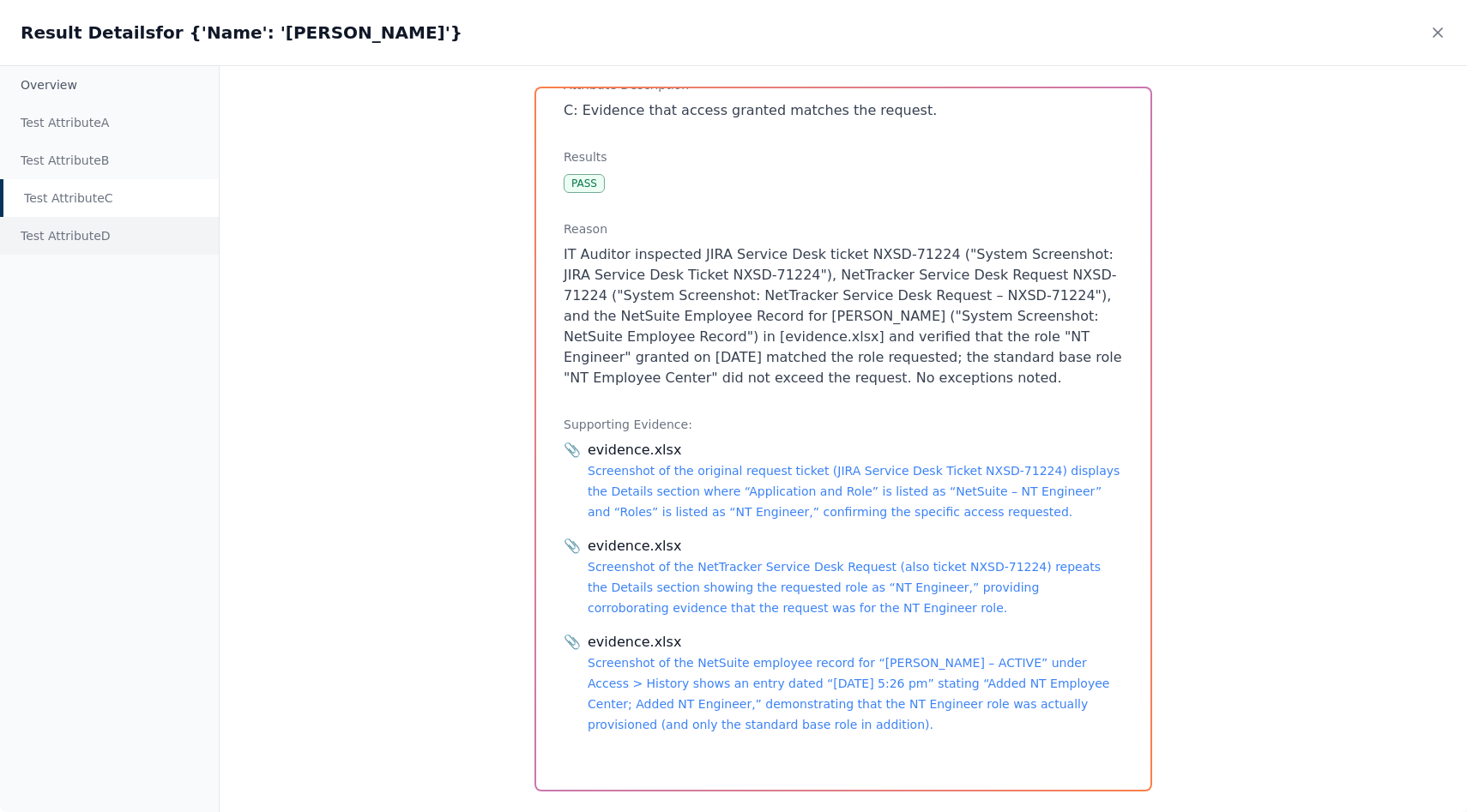
click at [34, 223] on div "Test Attribute D" at bounding box center [109, 236] width 218 height 38
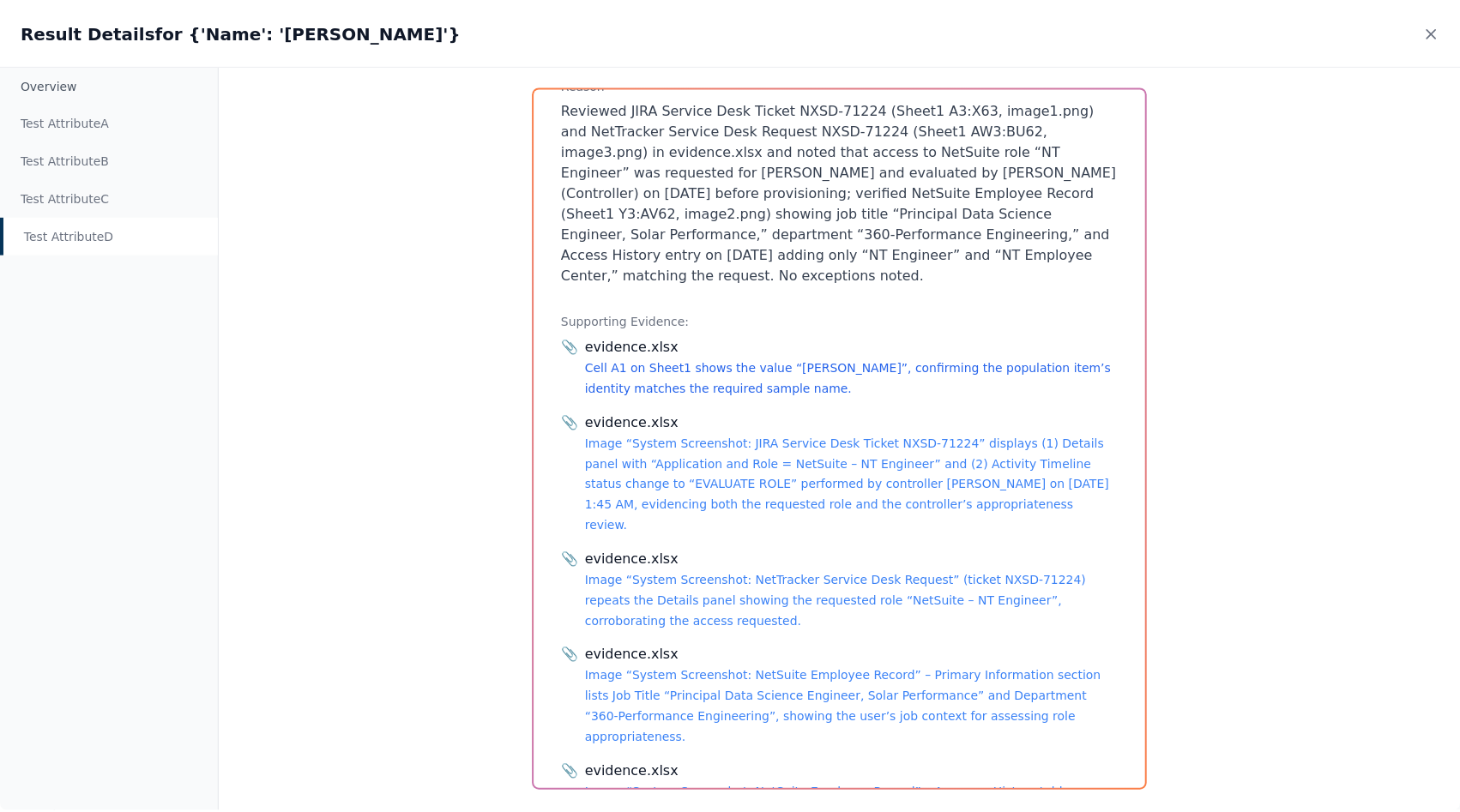
scroll to position [307, 0]
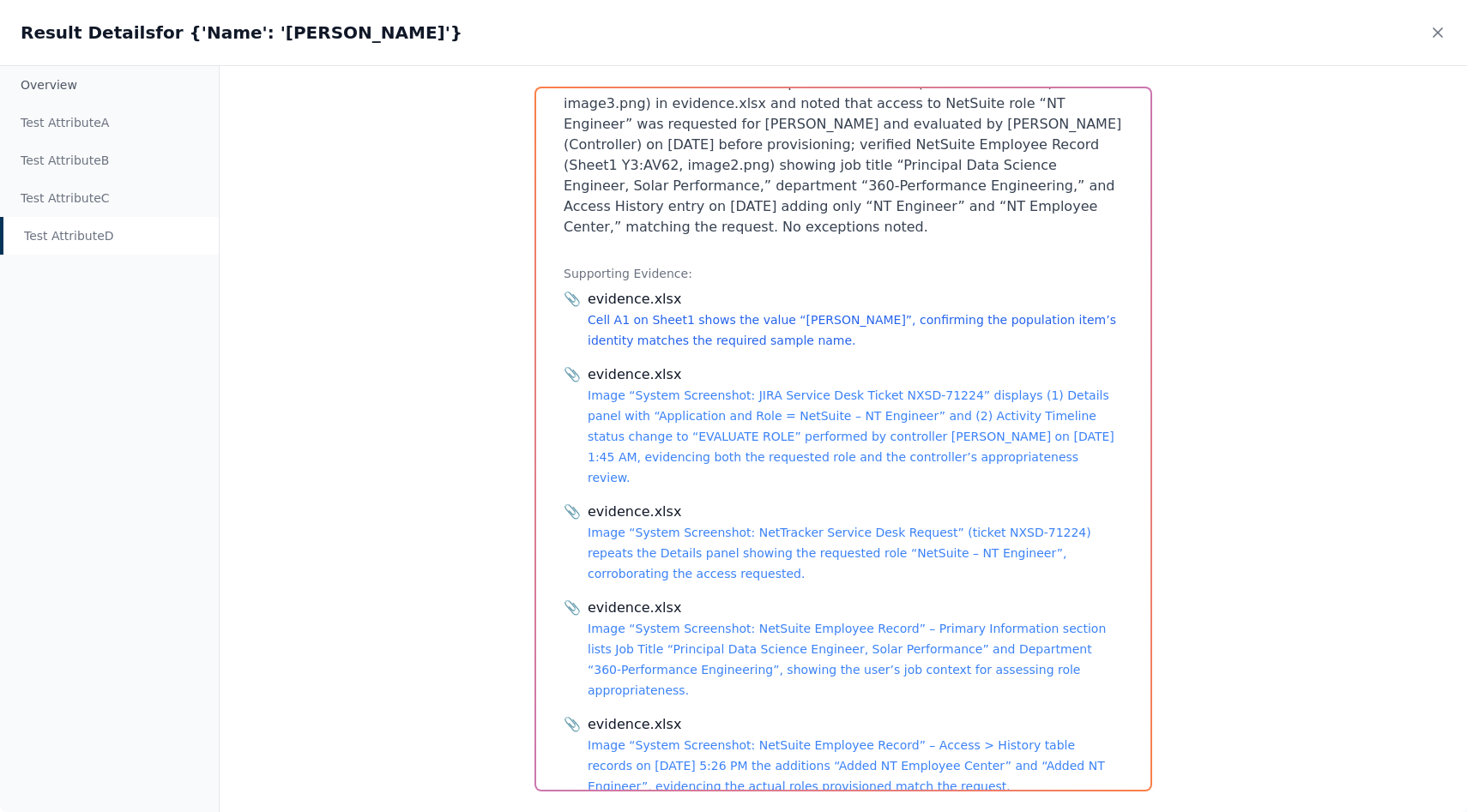
click at [641, 315] on link "Cell A1 on Sheet1 shows the value “Dunbar, Ricky”, confirming the population it…" at bounding box center [851, 330] width 528 height 34
click at [616, 402] on link "Image “System Screenshot: JIRA Service Desk Ticket NXSD-71224” displays (1) Det…" at bounding box center [851, 437] width 527 height 96
click at [661, 622] on link "Image “System Screenshot: NetSuite Employee Record” – Primary Information secti…" at bounding box center [846, 660] width 518 height 75
click at [670, 739] on link "Image “System Screenshot: NetSuite Employee Record” – Access > History table re…" at bounding box center [846, 766] width 518 height 55
click at [635, 714] on div "evidence.xlsx Image “System Screenshot: NetSuite Employee Record” – Access > Hi…" at bounding box center [854, 756] width 535 height 83
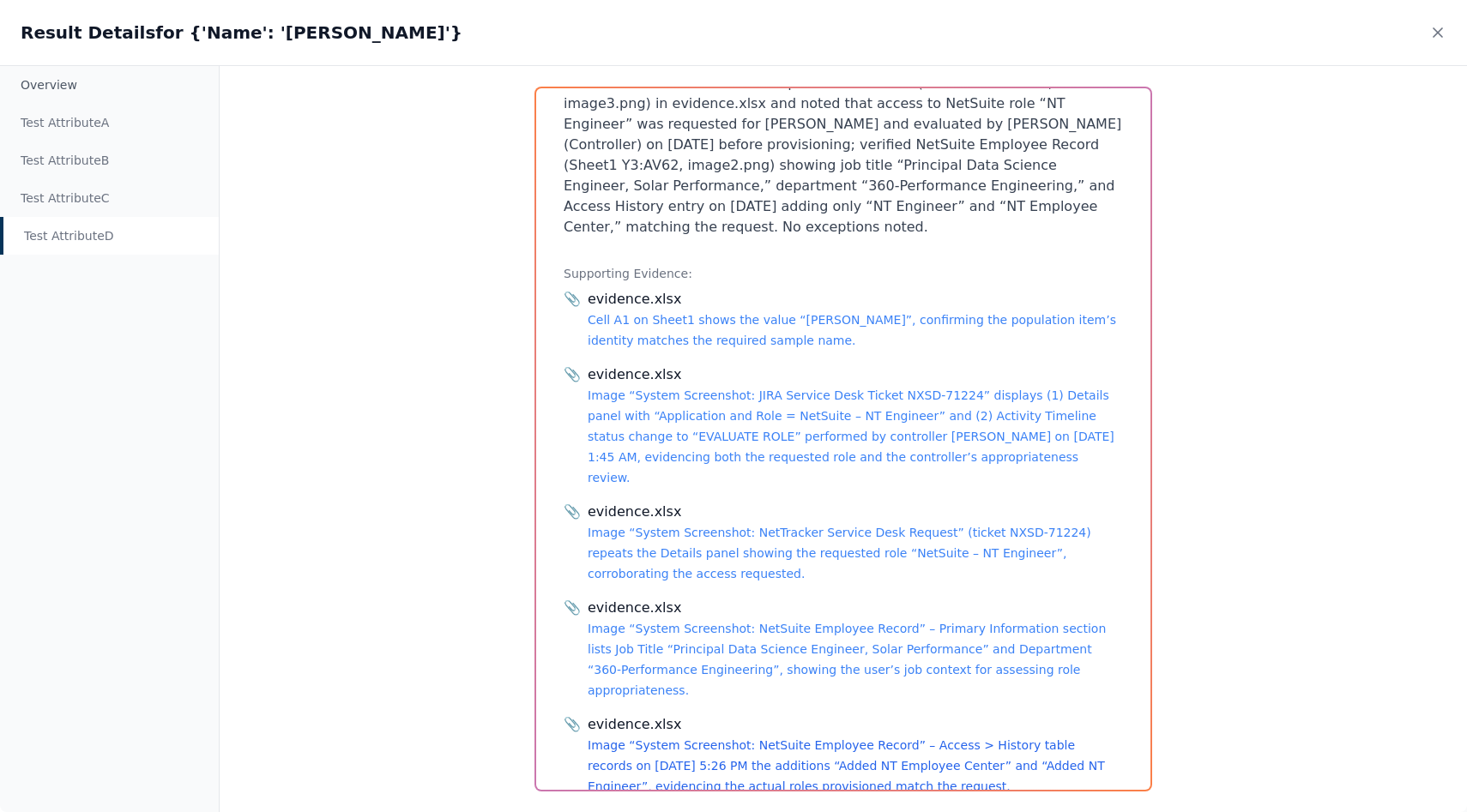
click at [645, 739] on link "Image “System Screenshot: NetSuite Employee Record” – Access > History table re…" at bounding box center [846, 766] width 518 height 55
click at [1432, 43] on div "Result Details for {'Name': 'Ricky Dunbar'}" at bounding box center [733, 32] width 1467 height 65
click at [1434, 33] on icon at bounding box center [1438, 33] width 17 height 17
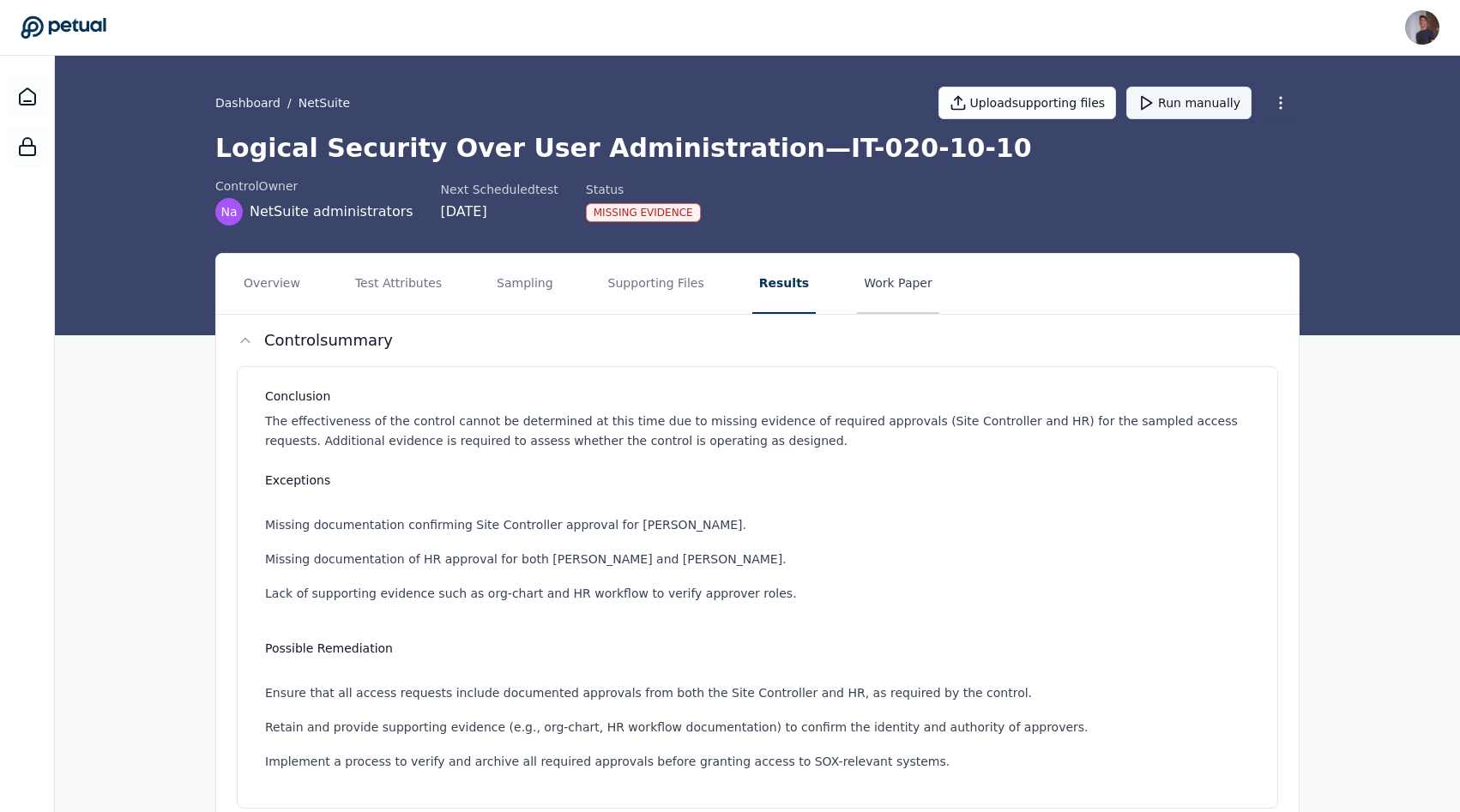
click at [866, 296] on button "Work Paper" at bounding box center [899, 284] width 83 height 60
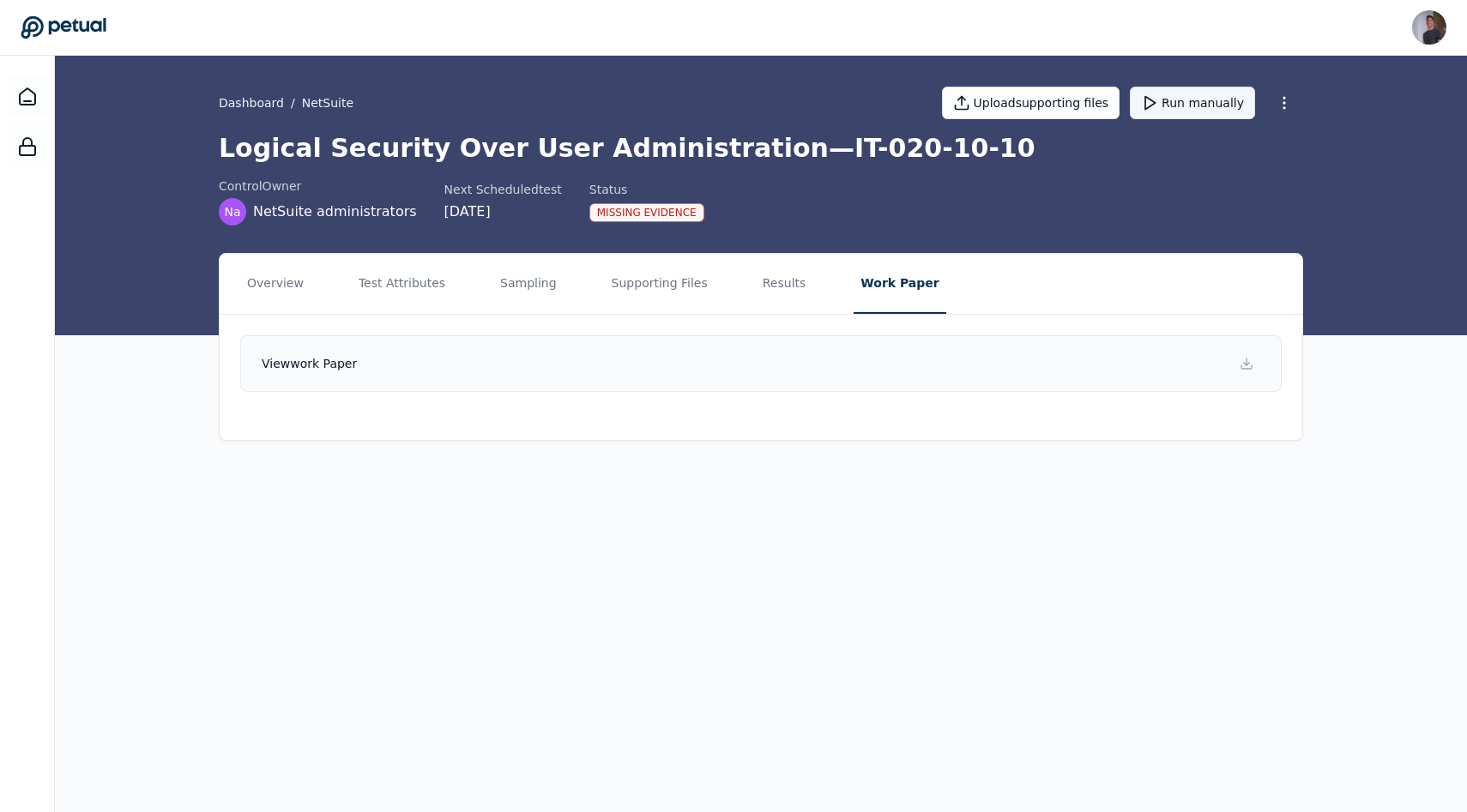
click at [652, 377] on link "View work paper" at bounding box center [760, 363] width 1042 height 56
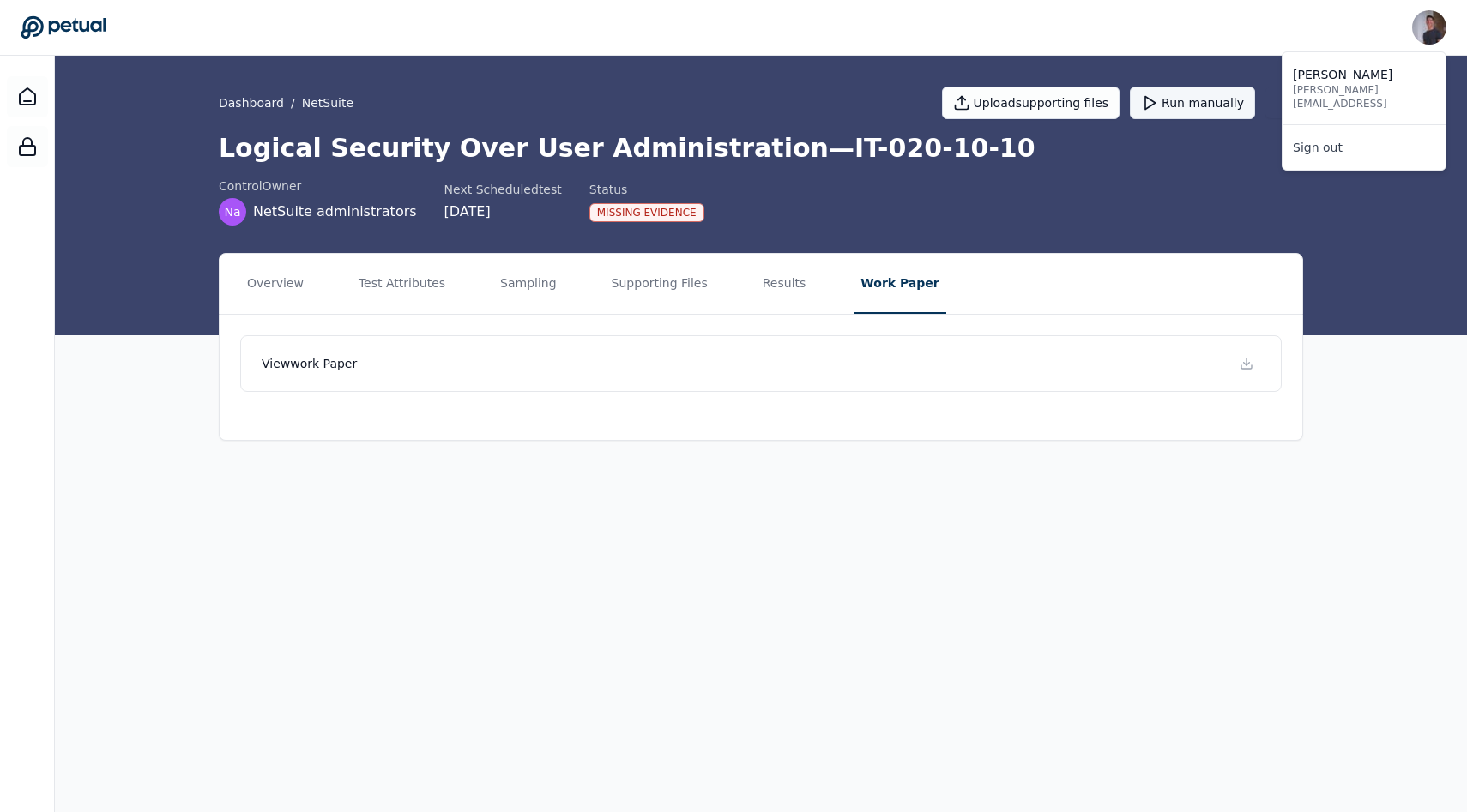
click at [1417, 29] on img at bounding box center [1428, 27] width 34 height 34
click at [1391, 132] on link "Sign out" at bounding box center [1363, 147] width 163 height 31
